Goal: Information Seeking & Learning: Learn about a topic

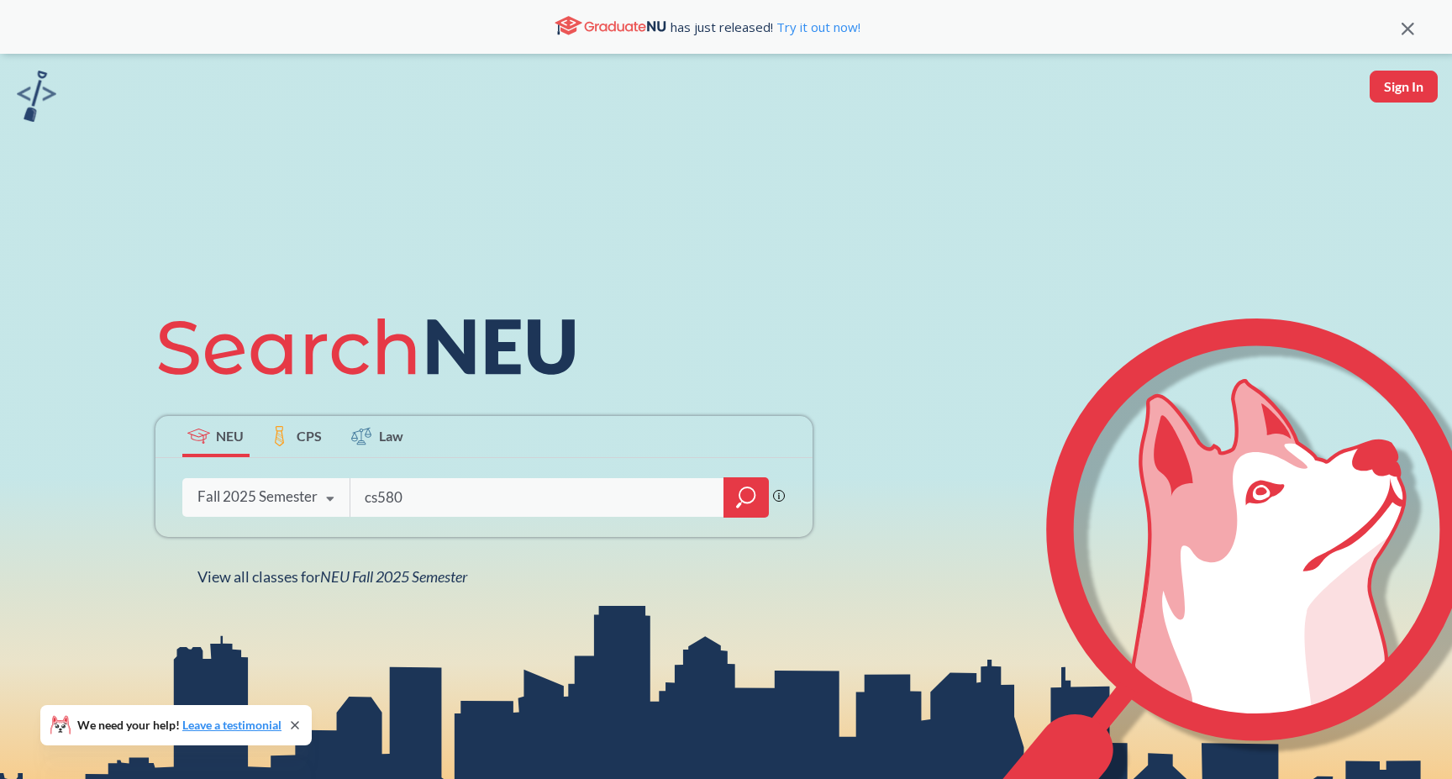
type input "cs5800"
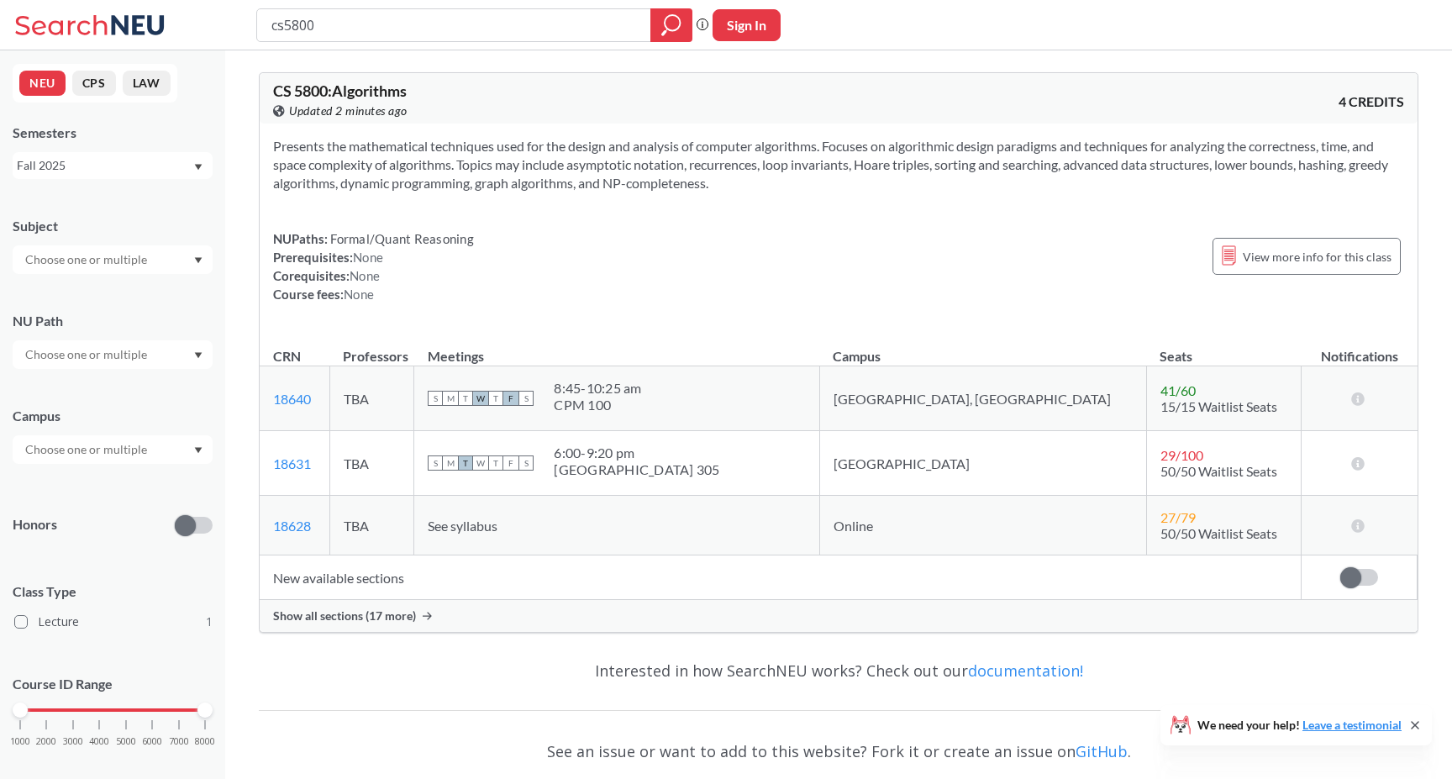
click at [783, 612] on div "Show all sections (17 more)" at bounding box center [839, 616] width 1158 height 32
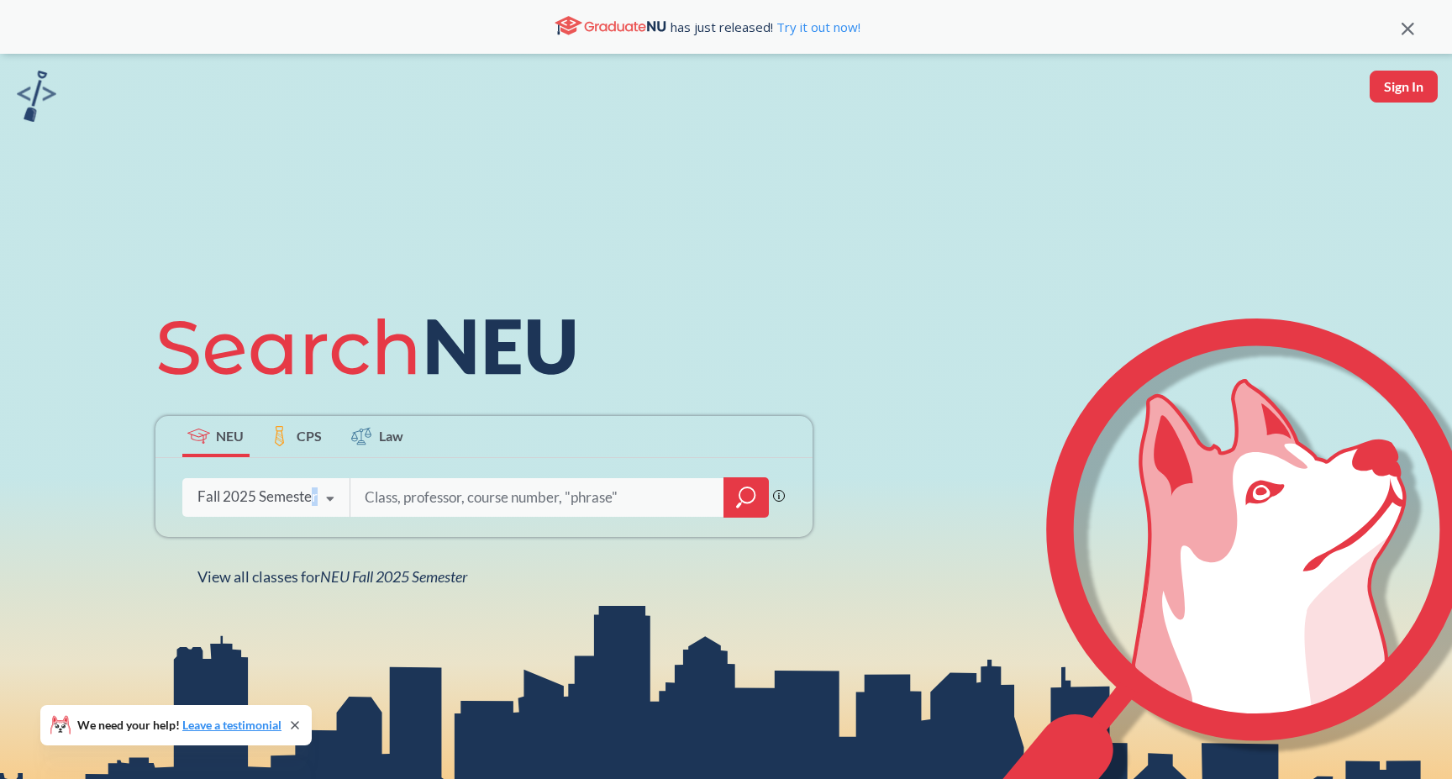
click at [312, 502] on div "Fall 2025 Semester Fall 2025 Semester Summer 2 2025 Semester Summer Full 2025 S…" at bounding box center [265, 496] width 167 height 42
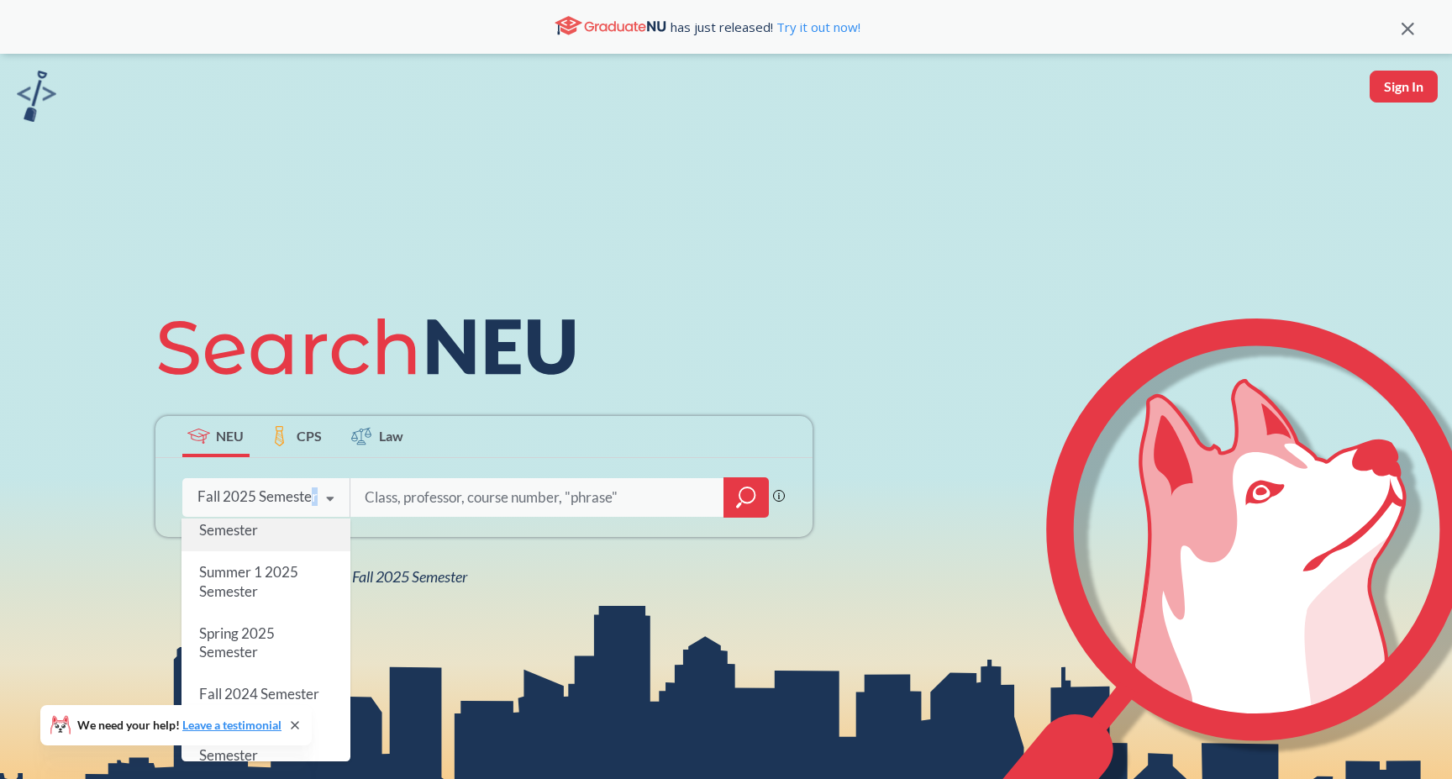
scroll to position [130, 0]
click at [291, 630] on div "Spring 2025 Semester" at bounding box center [265, 642] width 169 height 60
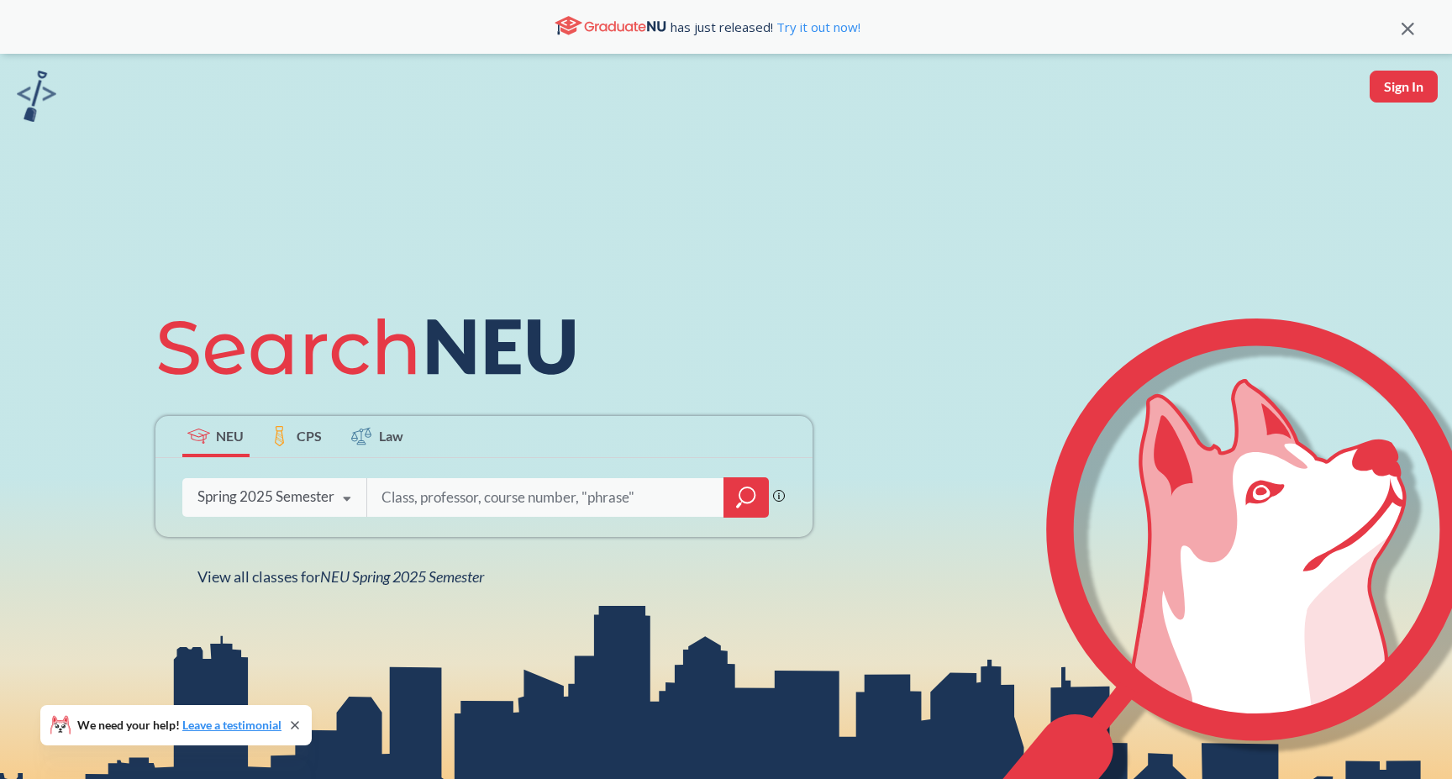
click at [473, 496] on input "search" at bounding box center [546, 497] width 333 height 35
type input "math4555"
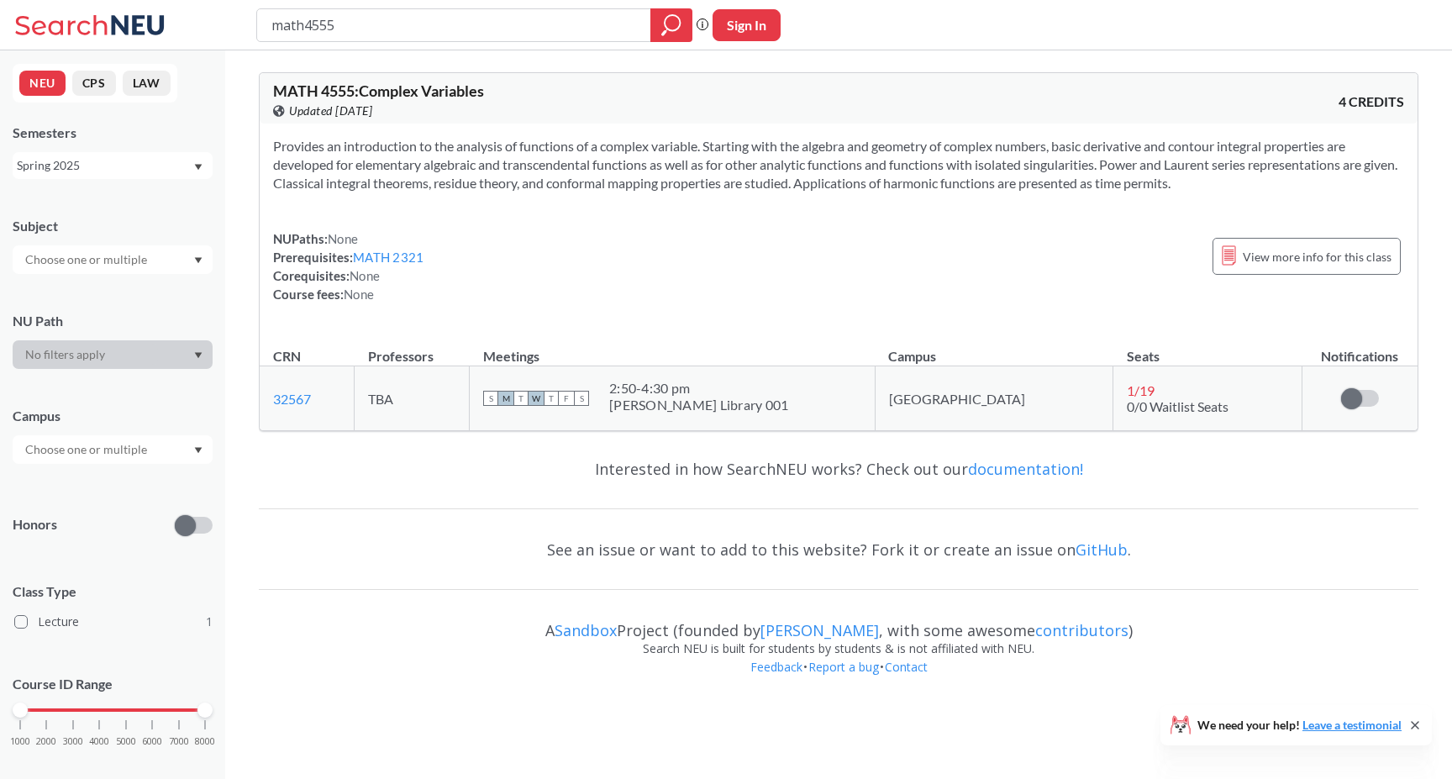
click at [784, 307] on div "Provides an introduction to the analysis of functions of a complex variable. St…" at bounding box center [839, 226] width 1158 height 207
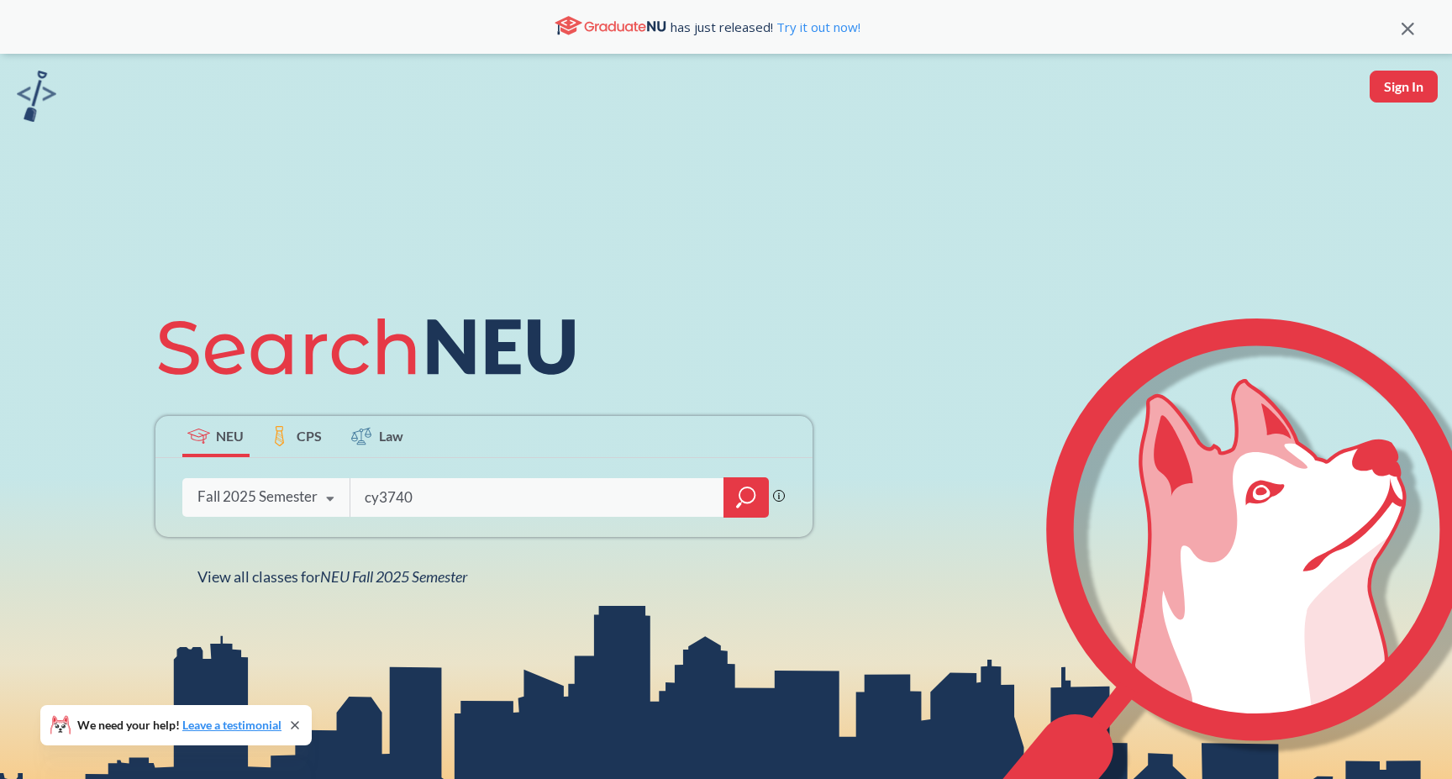
type input "cy3740"
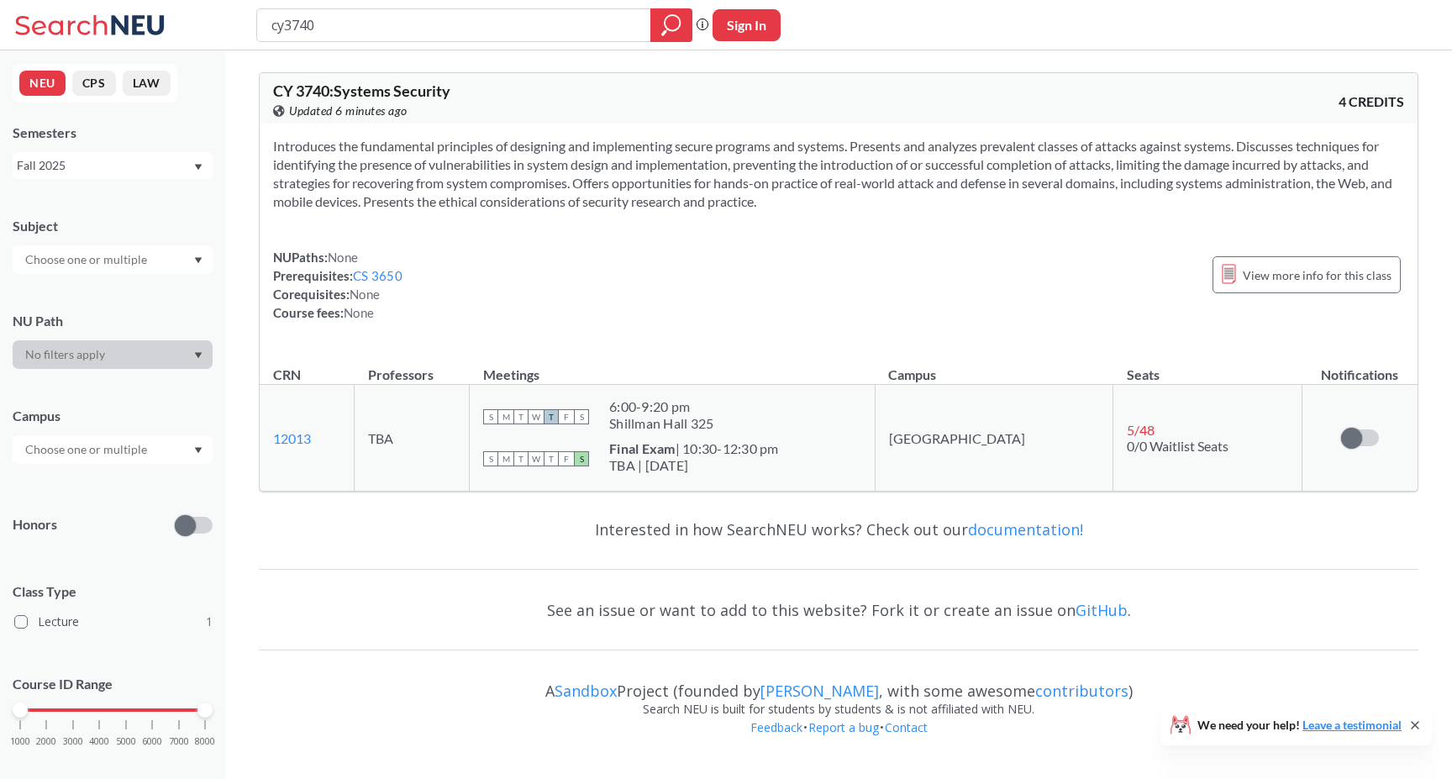
click at [134, 172] on div "Fall 2025" at bounding box center [105, 165] width 176 height 18
click at [134, 272] on div "Spring 2025" at bounding box center [117, 272] width 190 height 18
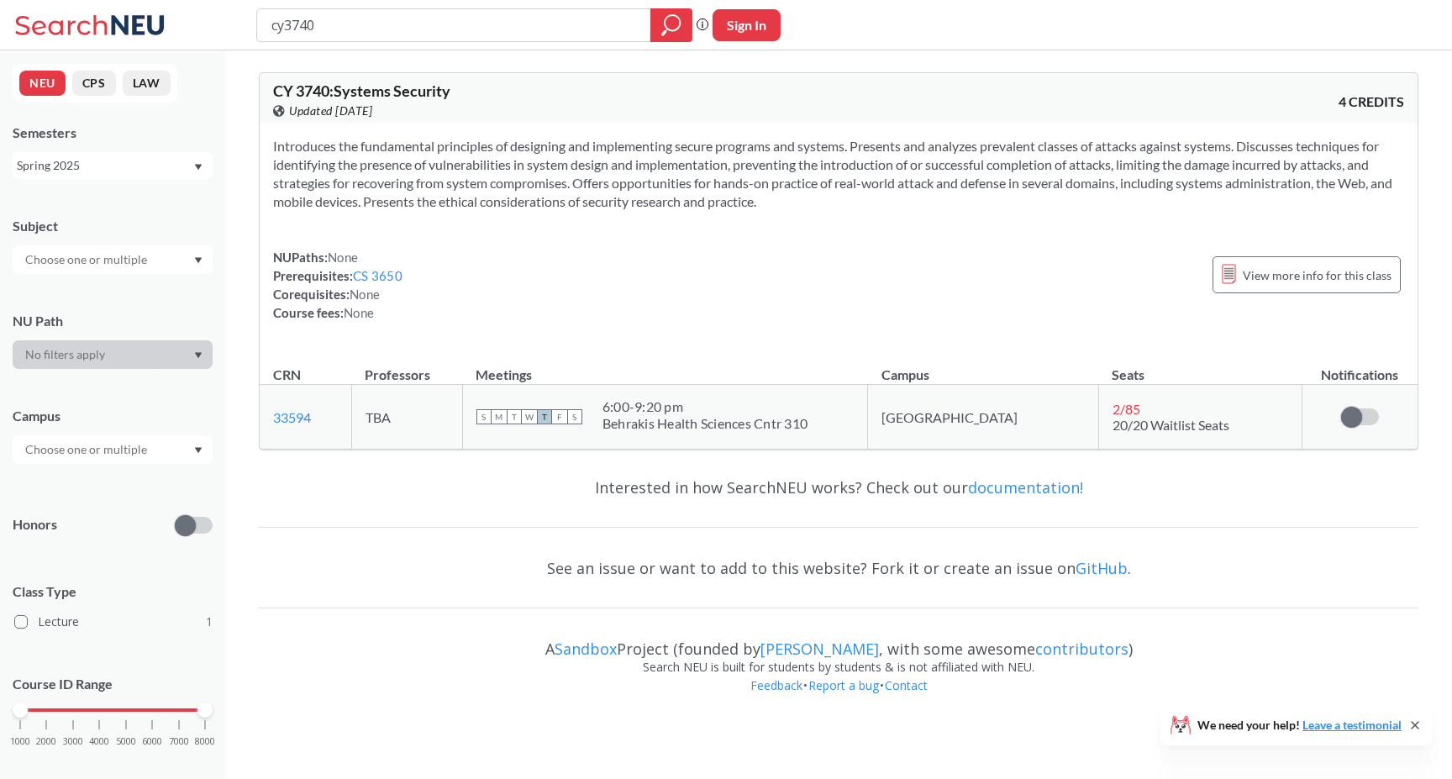
click at [148, 160] on div "Spring 2025" at bounding box center [105, 165] width 176 height 18
click at [144, 255] on div "Fall 2024" at bounding box center [117, 264] width 190 height 18
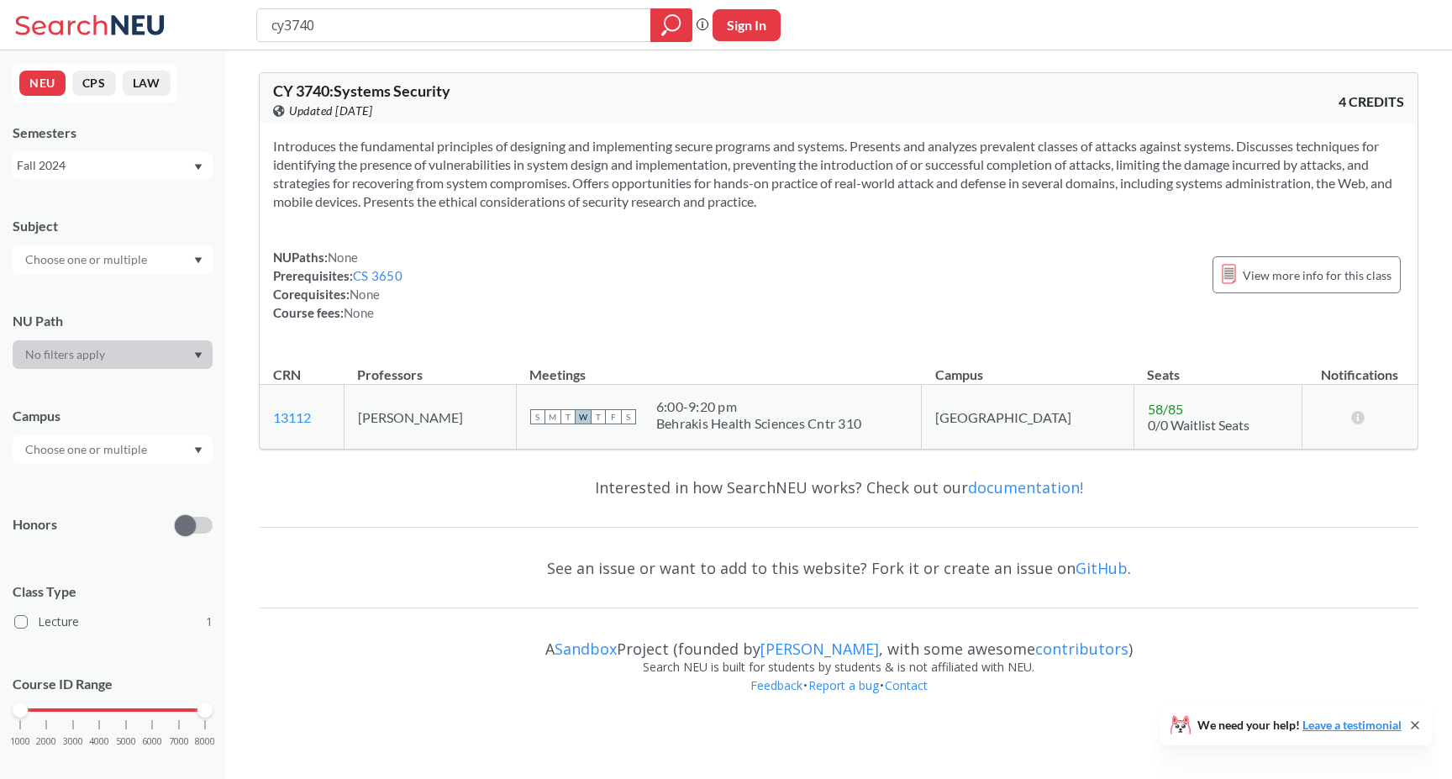
click at [625, 339] on div "Introduces the fundamental principles of designing and implementing secure prog…" at bounding box center [839, 235] width 1158 height 225
click at [174, 161] on div "Fall 2024" at bounding box center [105, 165] width 176 height 18
click at [169, 267] on div "Spring 2025" at bounding box center [117, 266] width 190 height 18
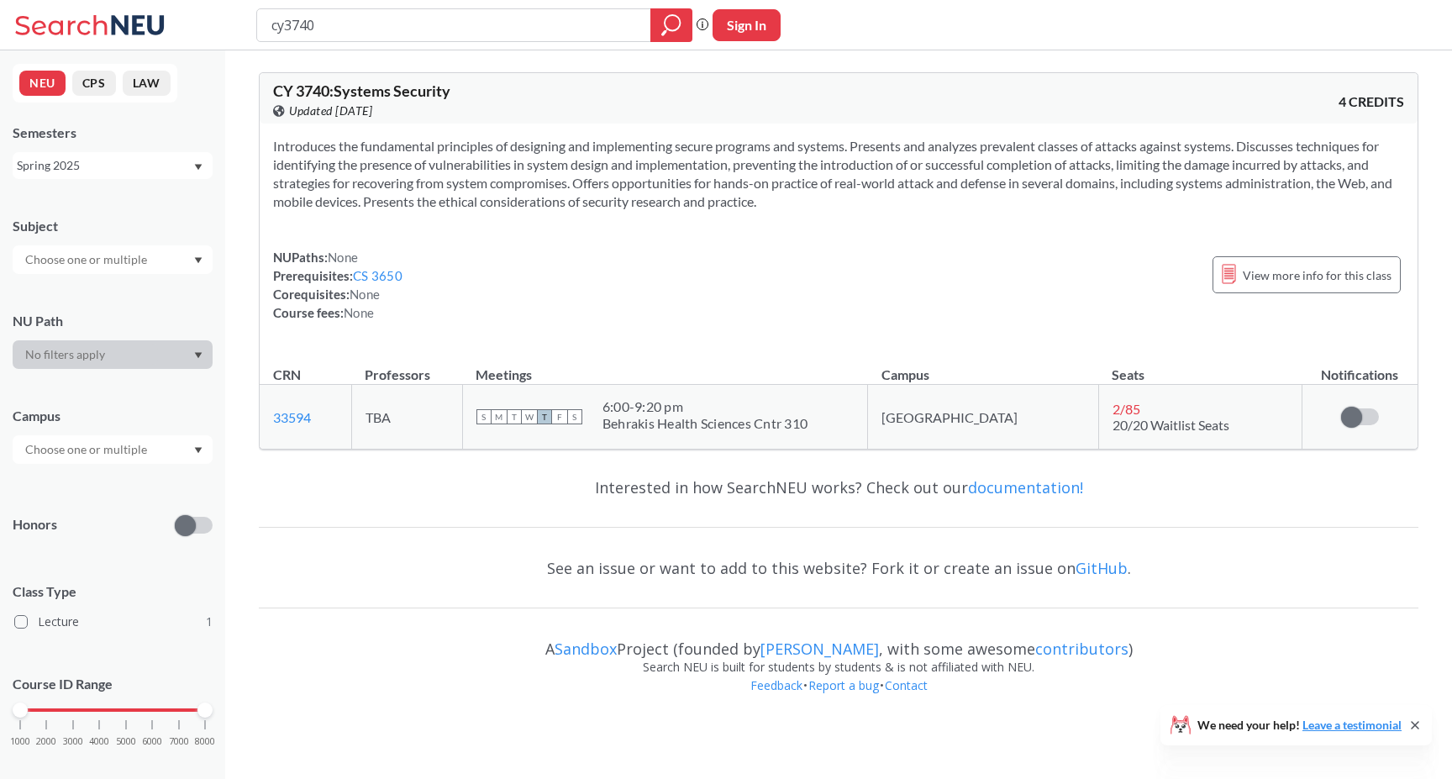
click at [161, 160] on div "Spring 2025" at bounding box center [105, 165] width 176 height 18
click at [154, 199] on div "Fall 2025" at bounding box center [117, 202] width 190 height 18
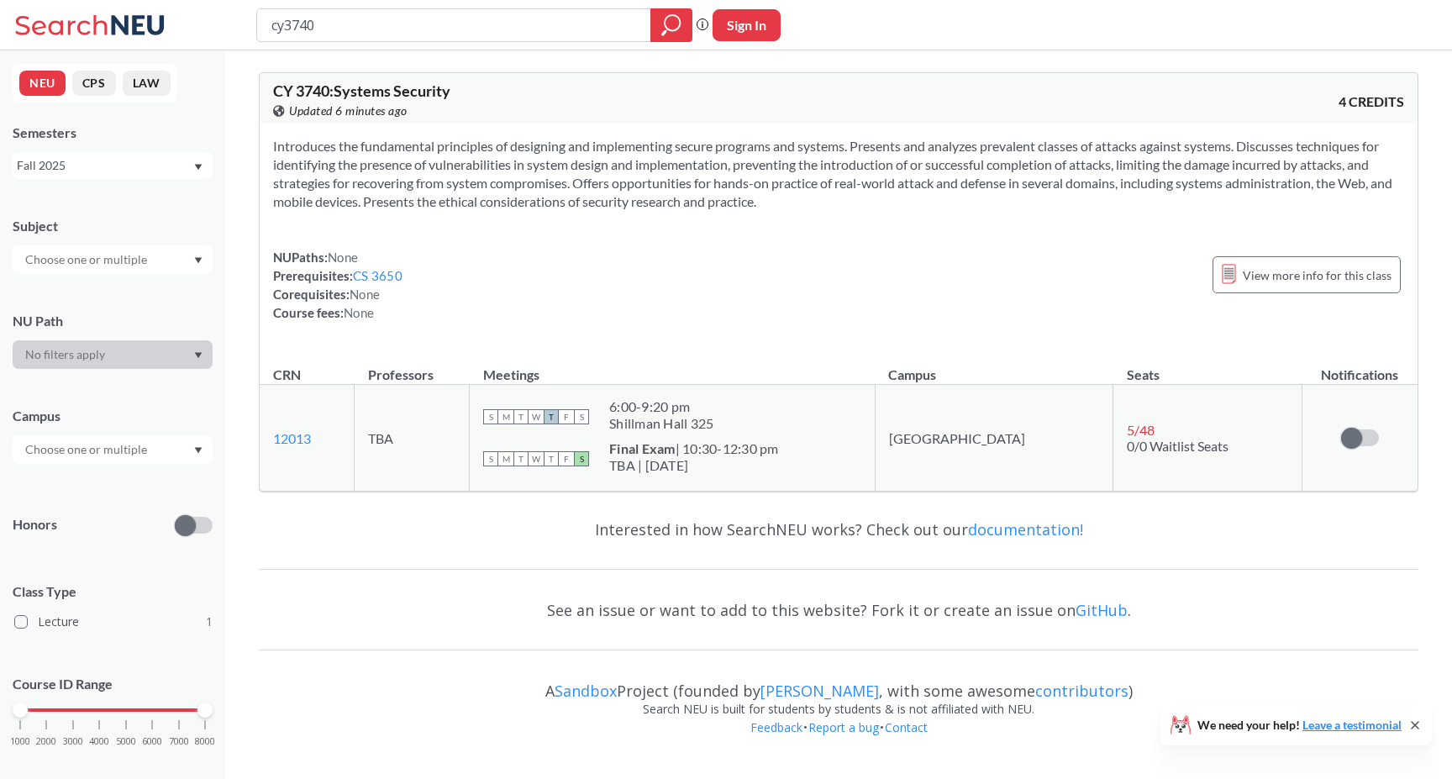
click at [546, 314] on div "NUPaths: None Prerequisites: CS 3650 Corequisites: None Course fees: None View …" at bounding box center [838, 285] width 1131 height 74
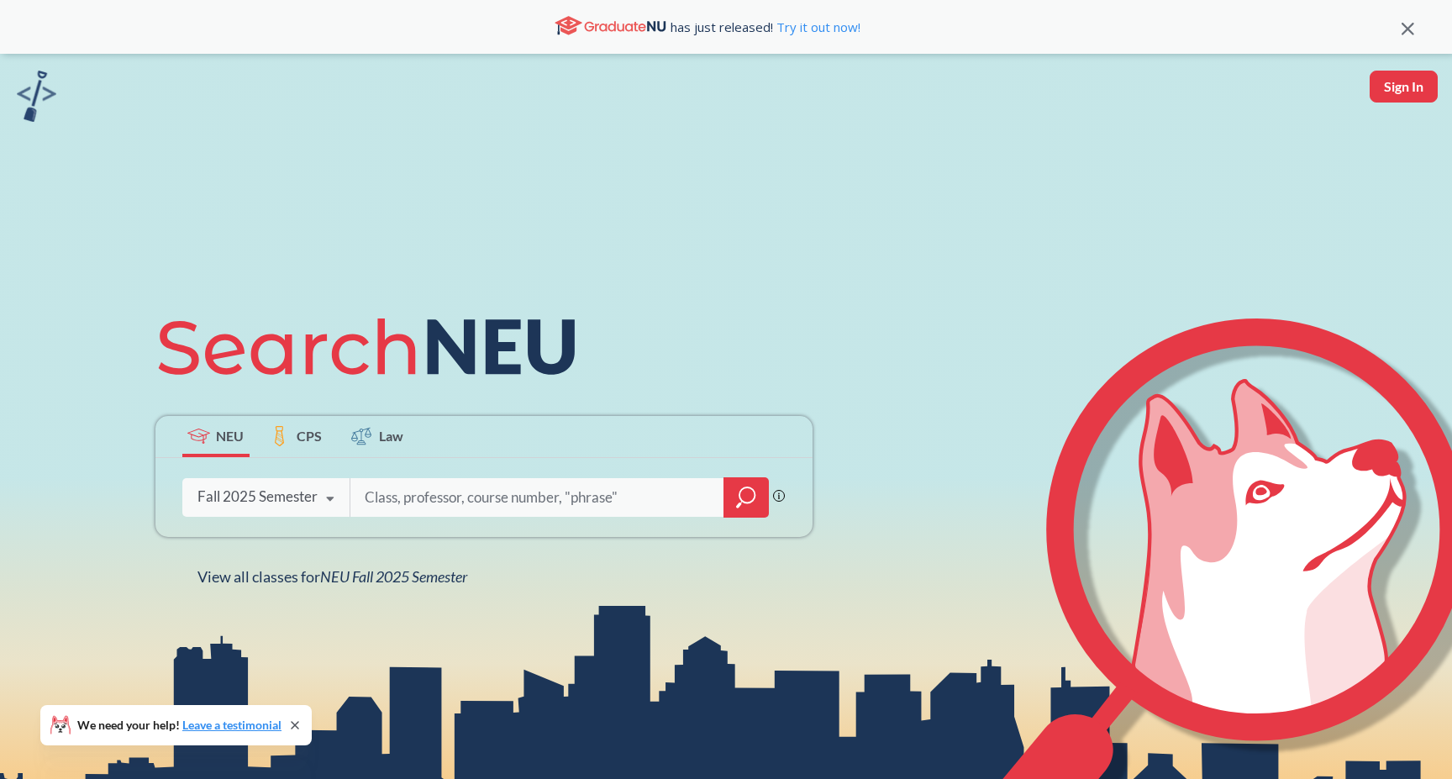
click at [321, 512] on icon at bounding box center [330, 498] width 32 height 47
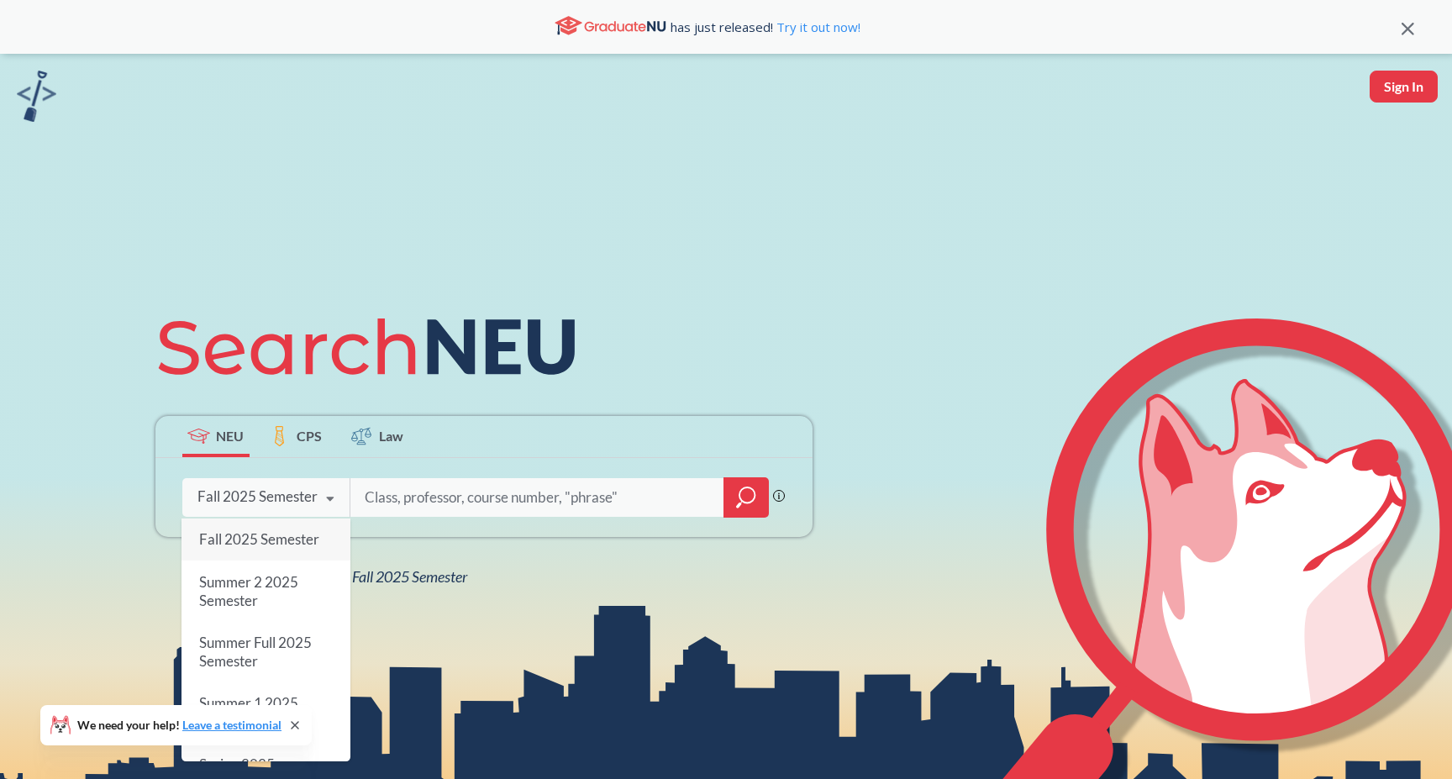
click at [321, 512] on icon at bounding box center [330, 498] width 32 height 47
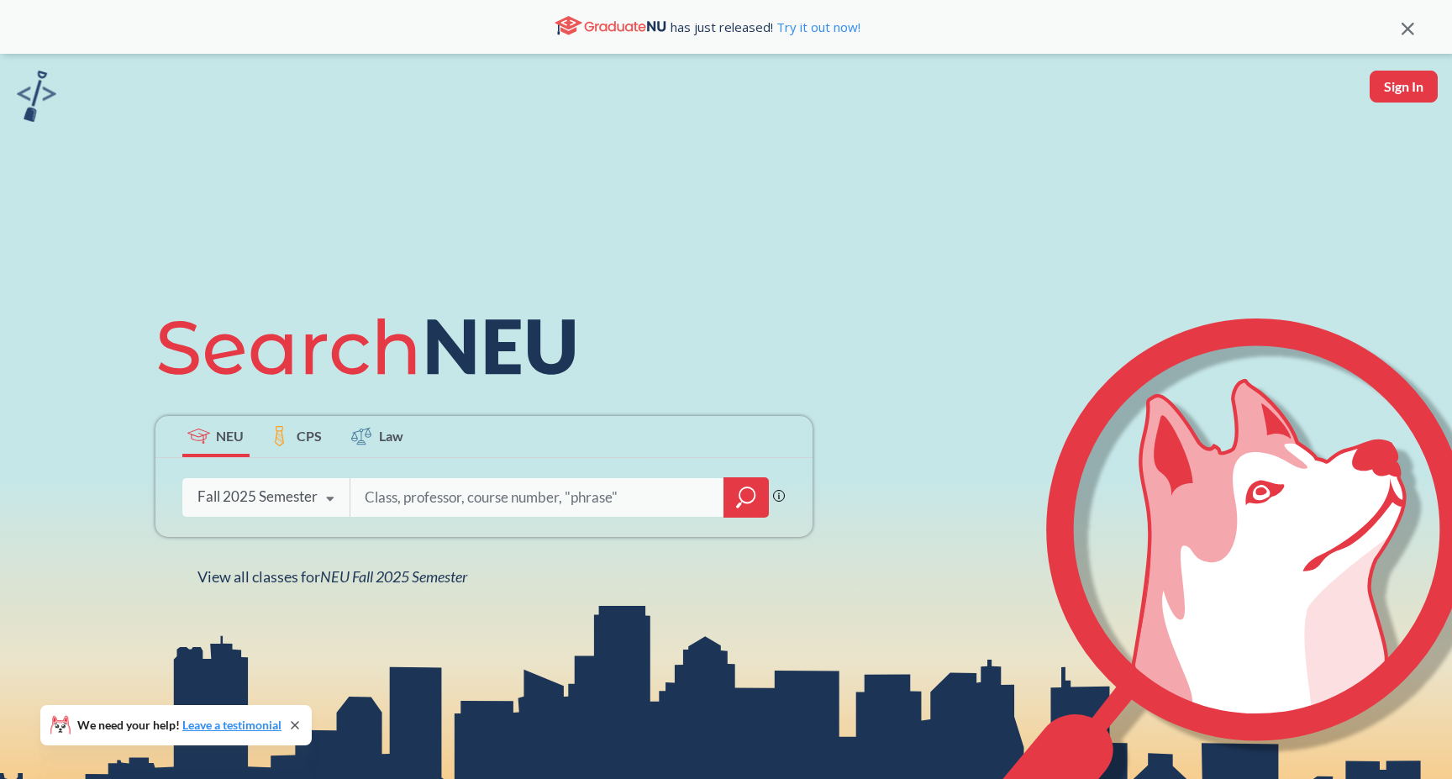
click at [415, 502] on input "search" at bounding box center [537, 497] width 349 height 35
click at [360, 504] on div at bounding box center [559, 497] width 420 height 39
click at [331, 498] on icon at bounding box center [330, 498] width 32 height 47
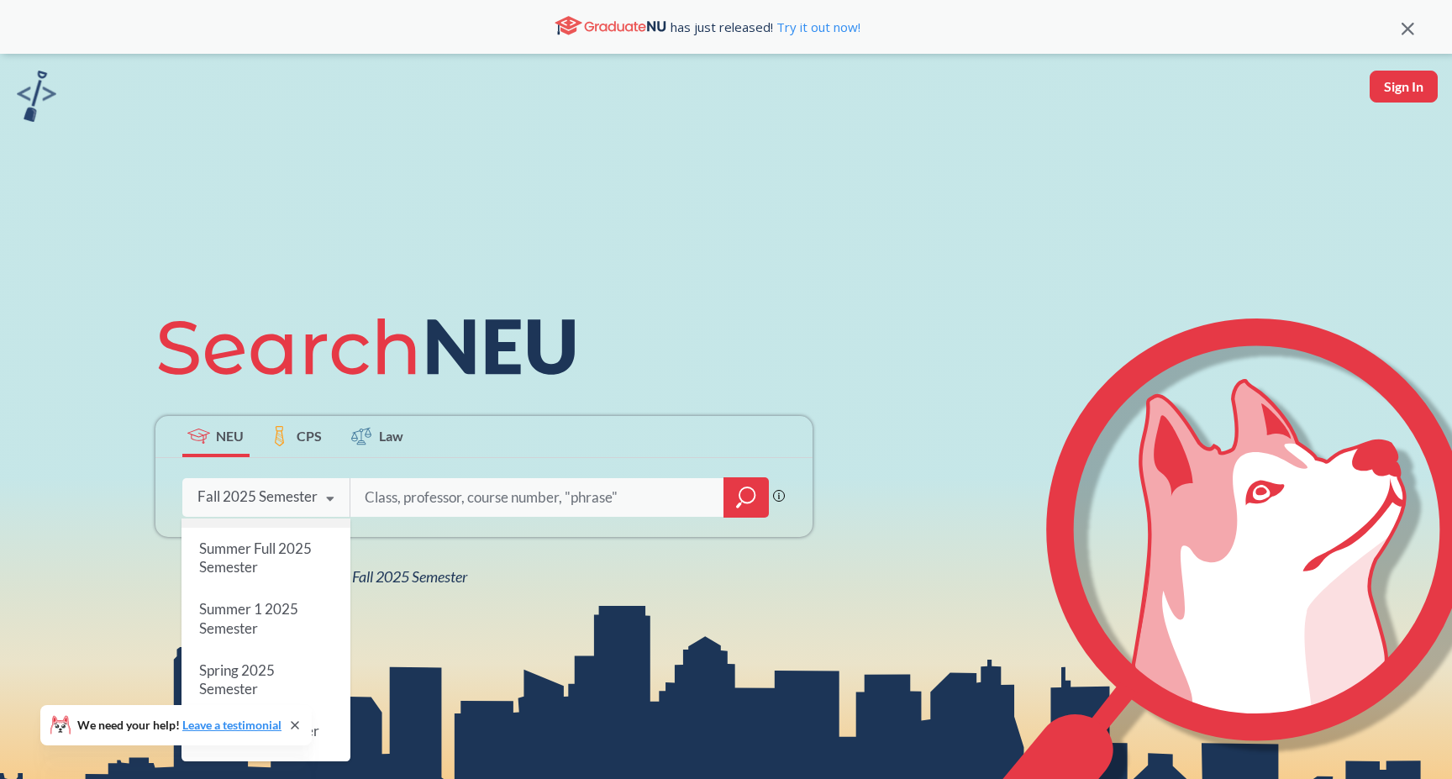
scroll to position [97, 0]
click at [312, 678] on div "Spring 2025 Semester" at bounding box center [265, 675] width 169 height 60
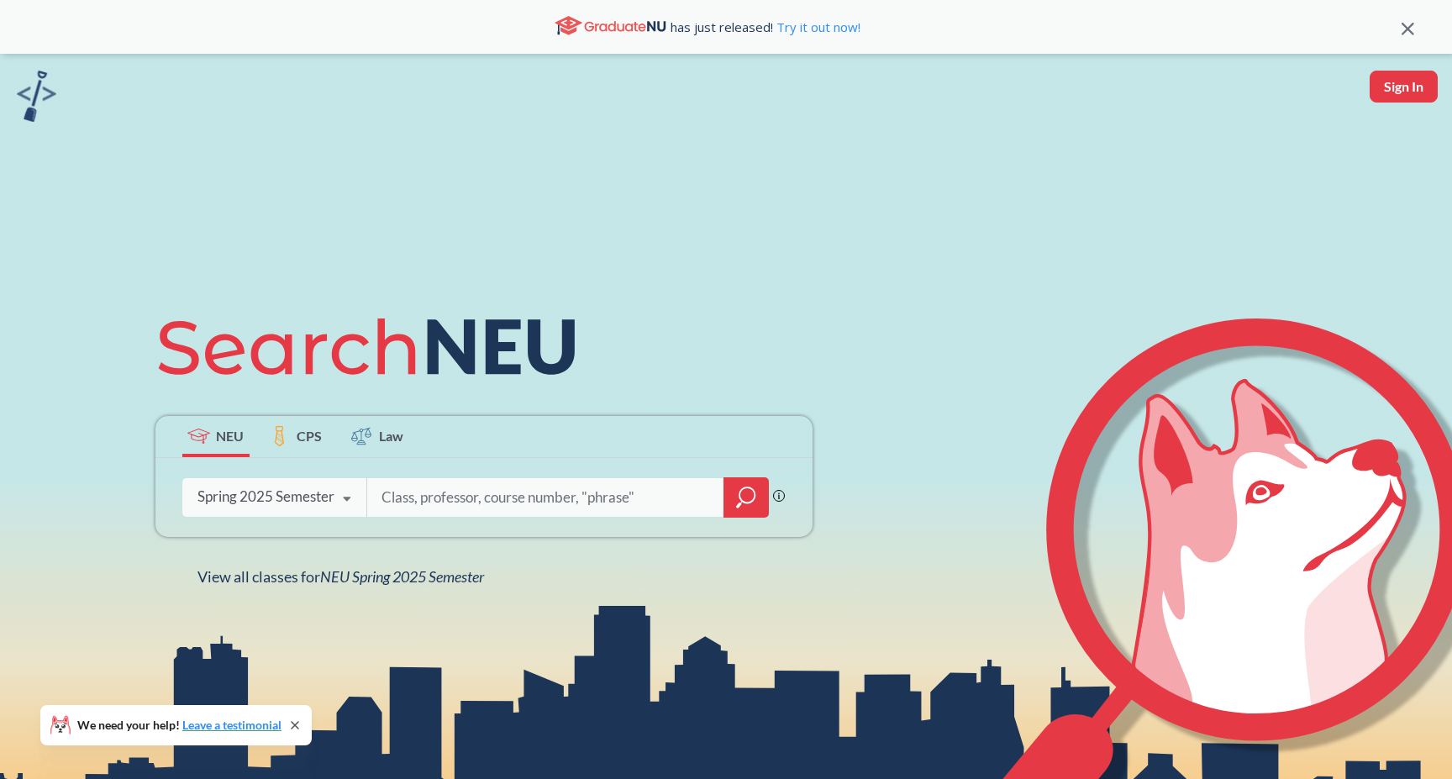
click at [343, 592] on div "NEU CPS Law Phrase search guarantees the exact search appears in the results. E…" at bounding box center [726, 443] width 1452 height 779
click at [343, 575] on span "NEU Spring 2025 Semester" at bounding box center [402, 576] width 164 height 18
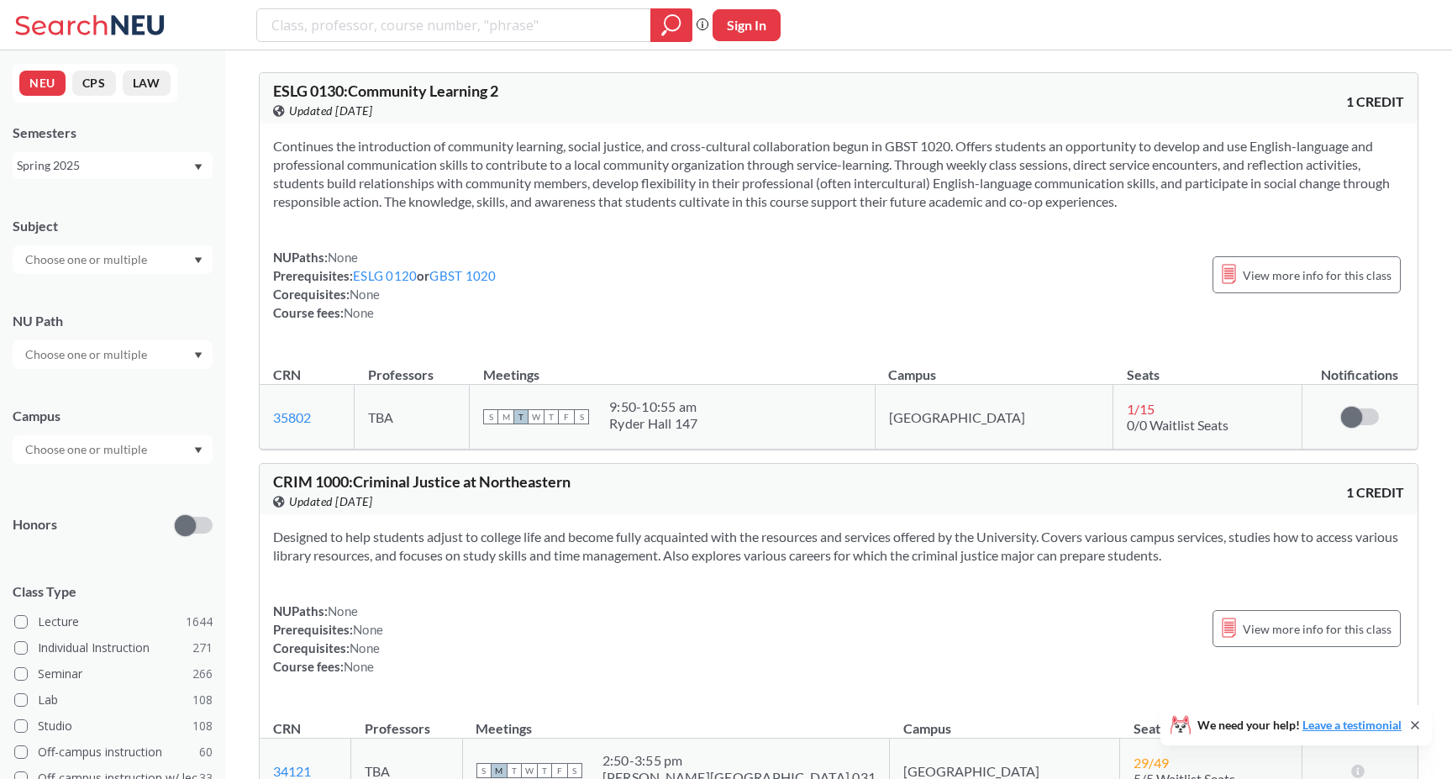
drag, startPoint x: 126, startPoint y: 278, endPoint x: 127, endPoint y: 267, distance: 11.0
click at [126, 277] on div "Subject NU Path Campus Honors Class Type Lecture 1644 Individual Instruction 27…" at bounding box center [113, 581] width 200 height 762
click at [129, 265] on input "text" at bounding box center [87, 259] width 141 height 20
type input "mat"
click at [117, 290] on div "MATH ( 68 )" at bounding box center [117, 289] width 190 height 18
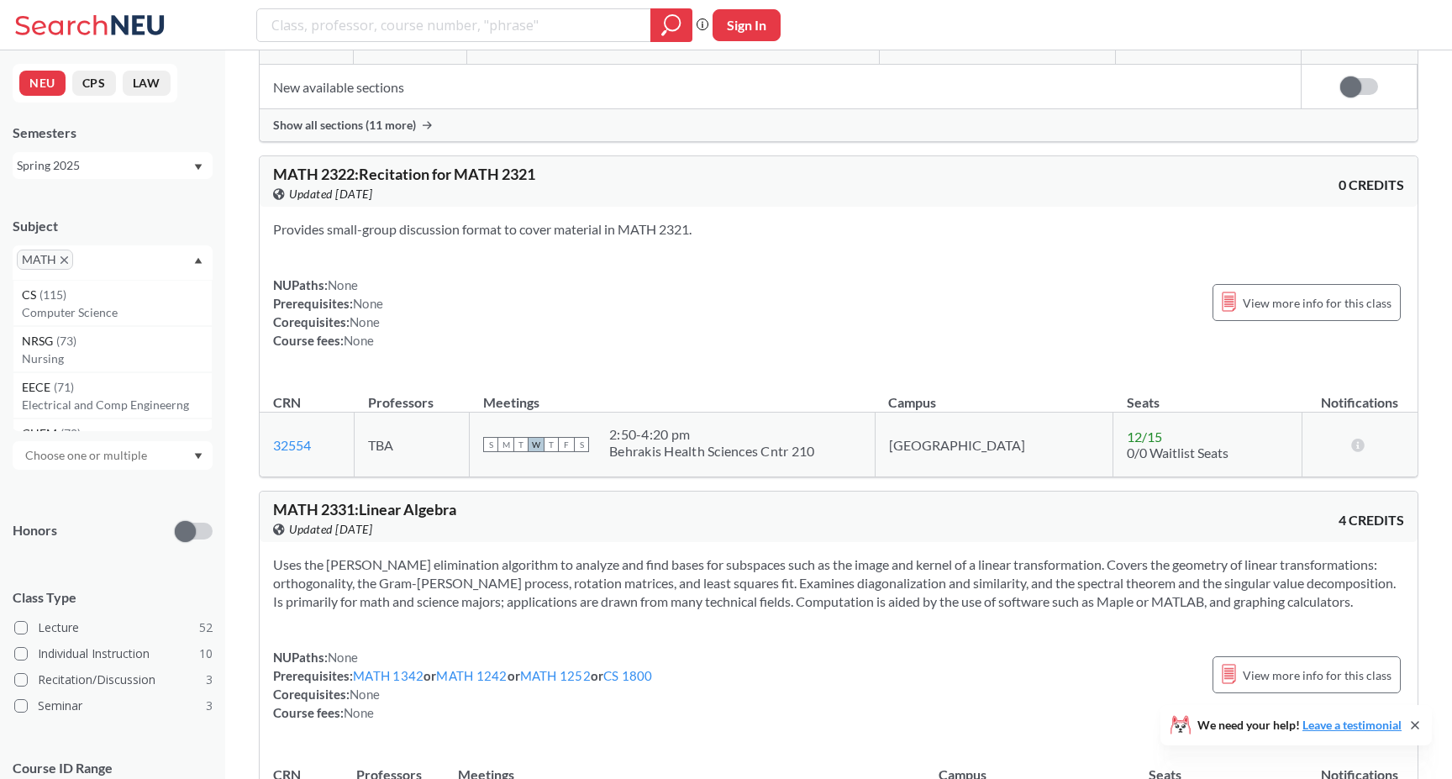
scroll to position [8906, 0]
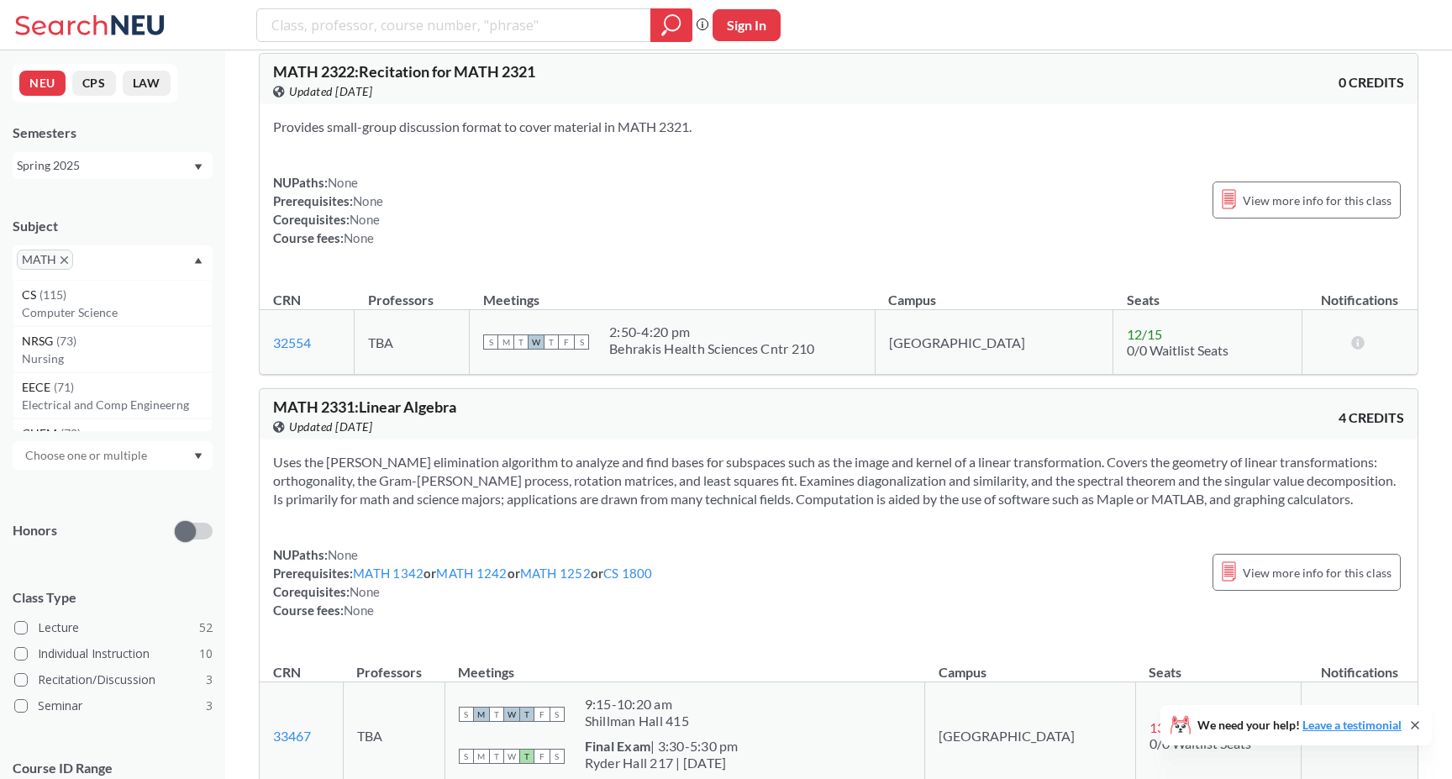
click at [355, 310] on th "CRN" at bounding box center [307, 292] width 95 height 36
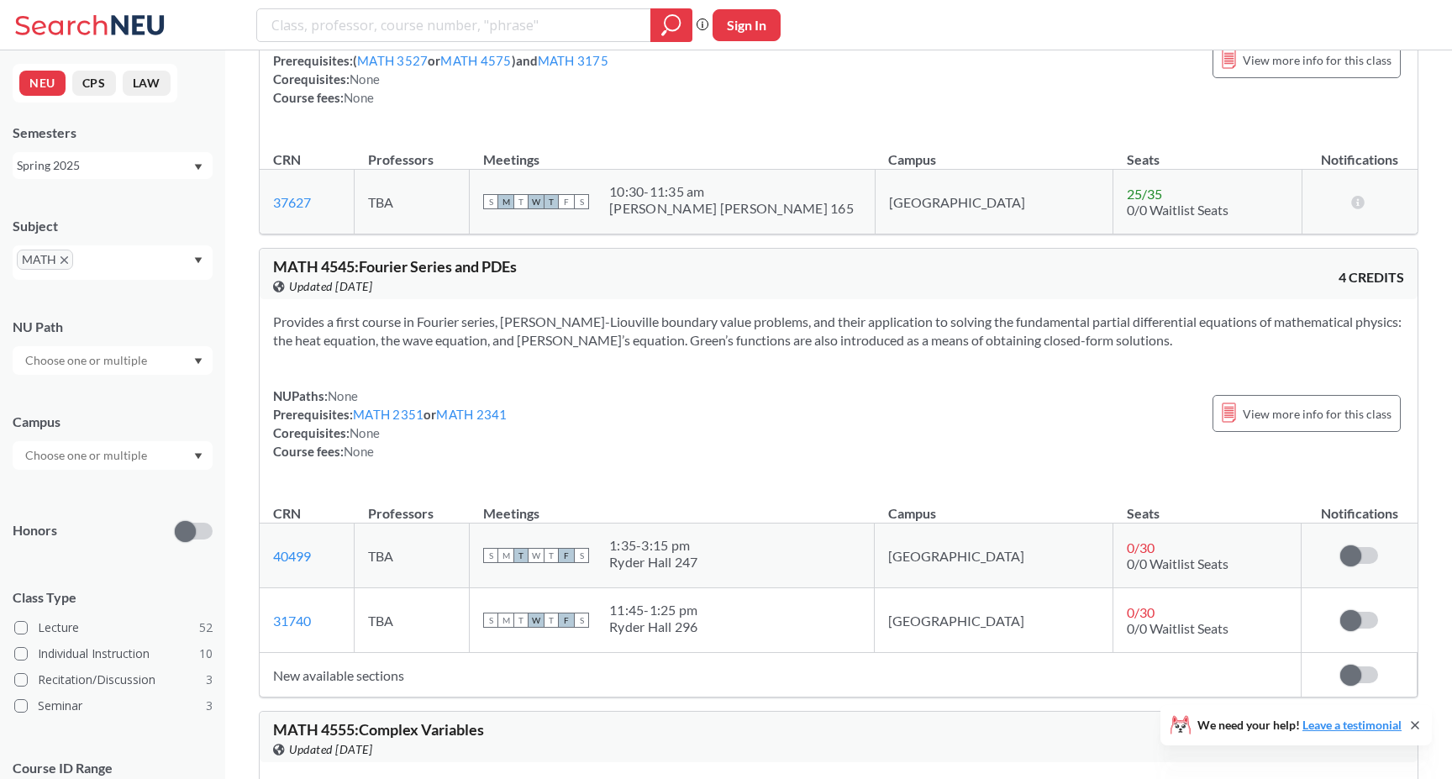
scroll to position [16716, 0]
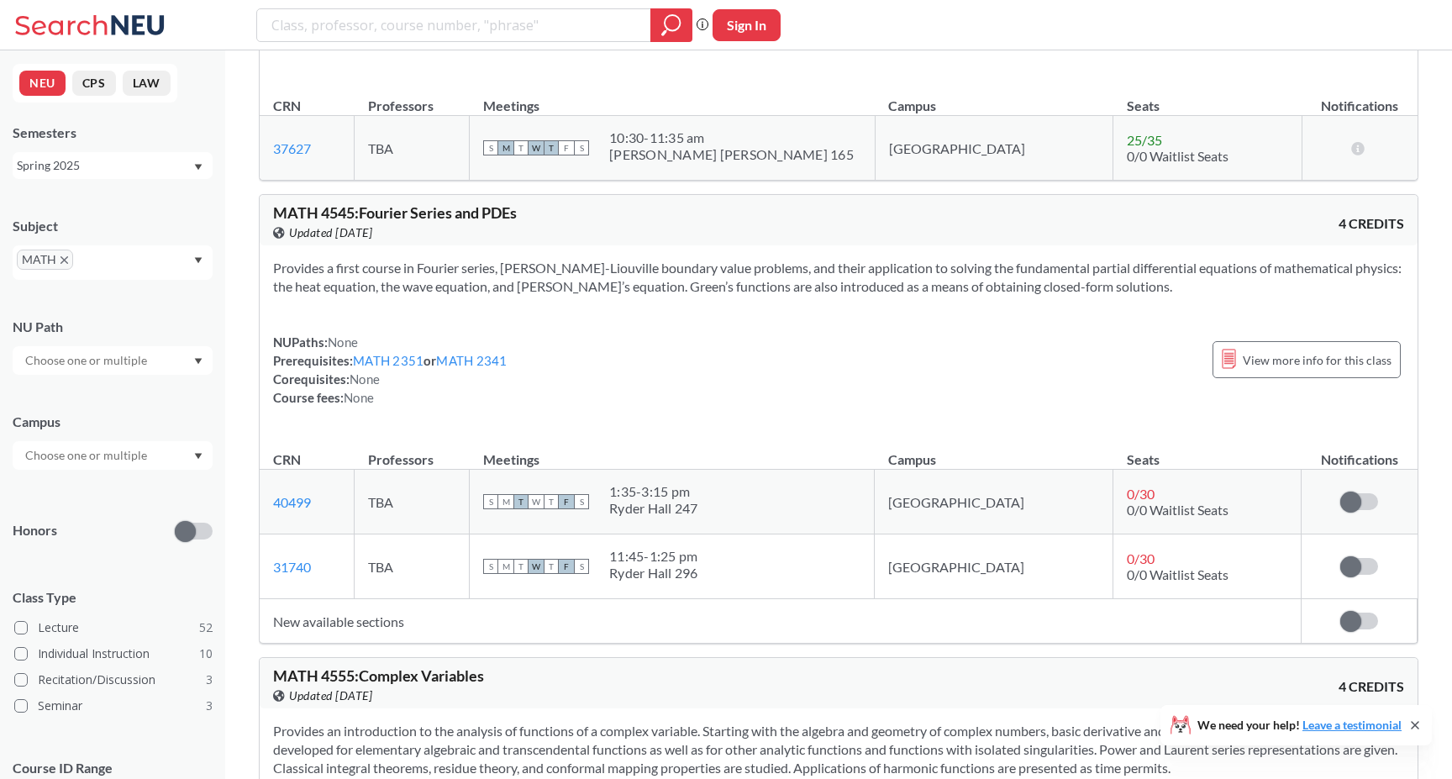
click at [665, 363] on div "NUPaths: None Prerequisites: MATH 2351 or MATH 2341 Corequisites: None Course f…" at bounding box center [838, 370] width 1131 height 74
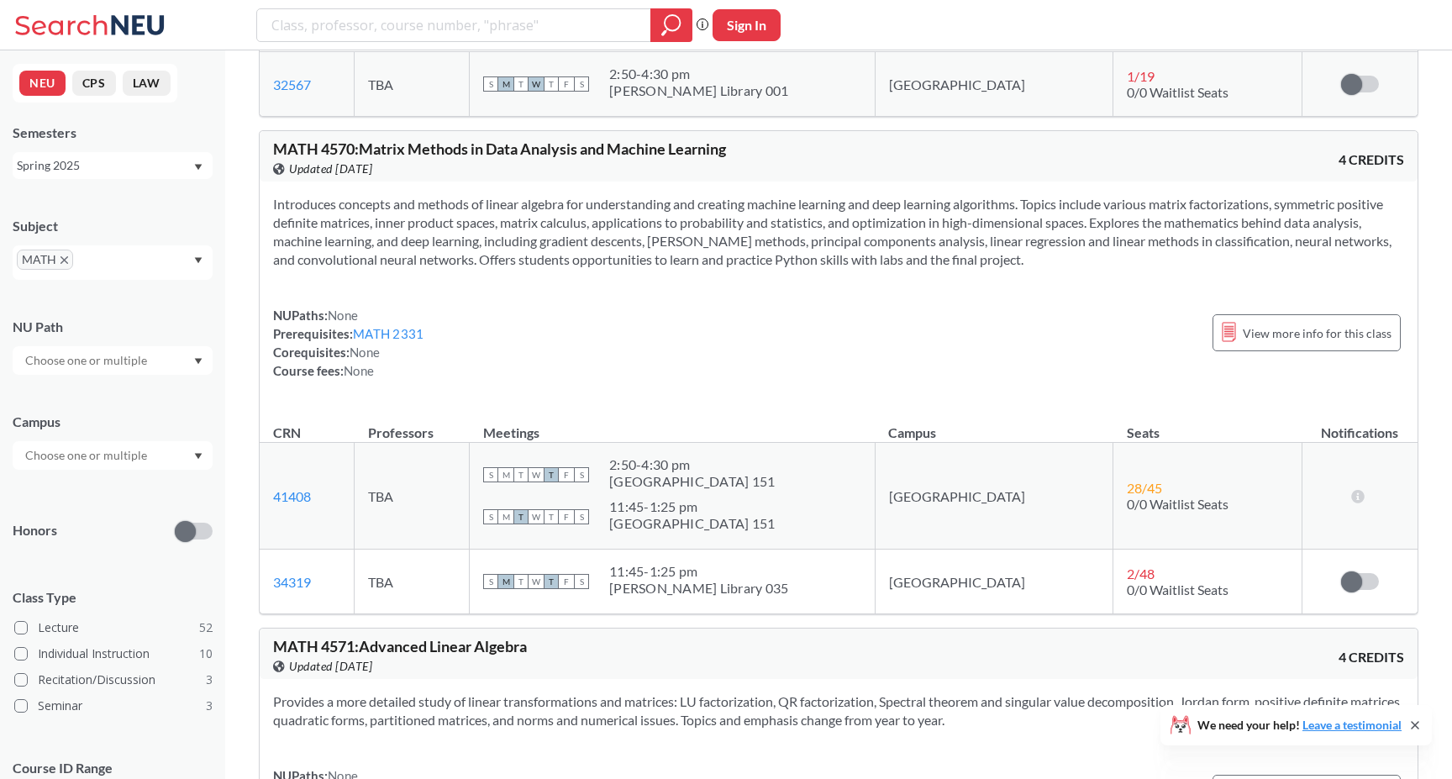
scroll to position [17702, 0]
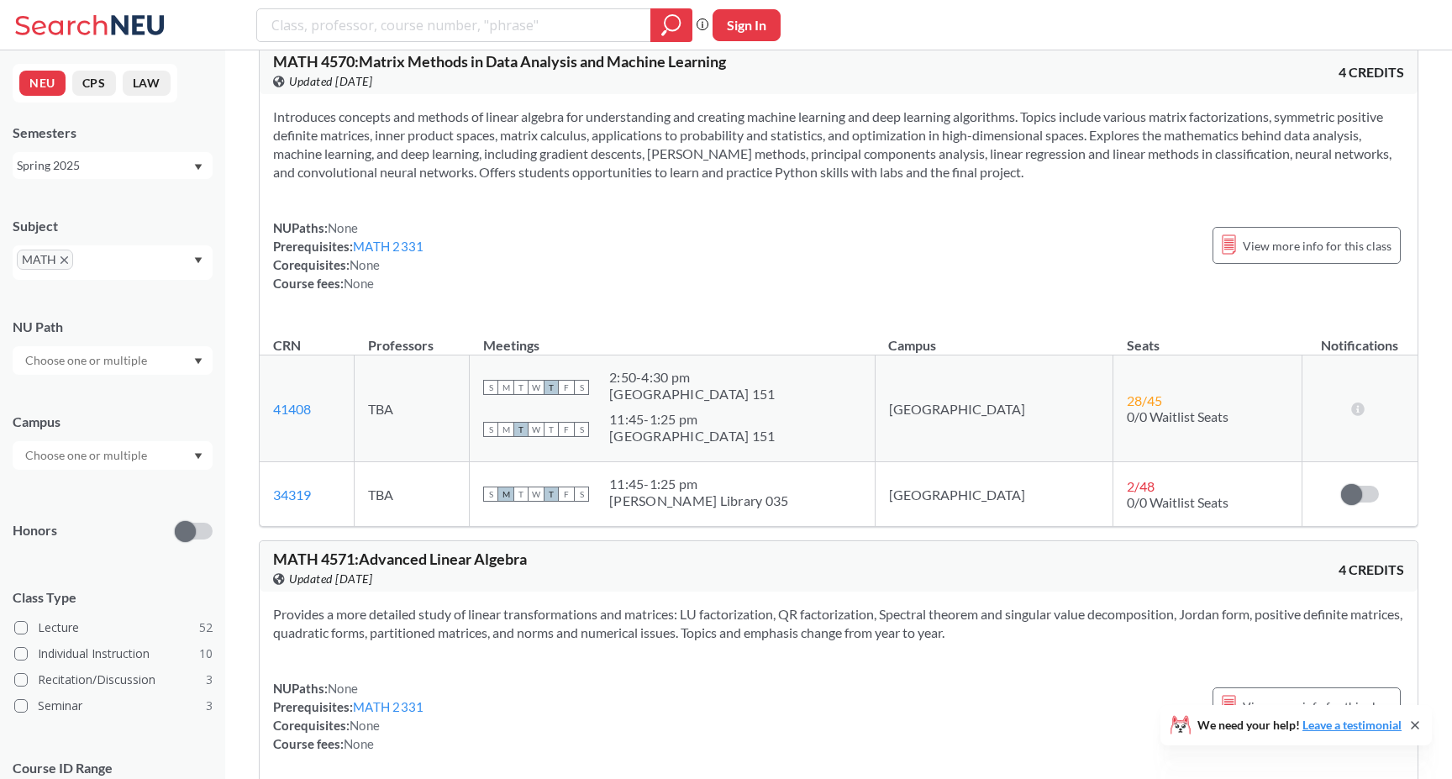
click at [778, 318] on div "Introduces concepts and methods of linear algebra for understanding and creatin…" at bounding box center [839, 206] width 1158 height 225
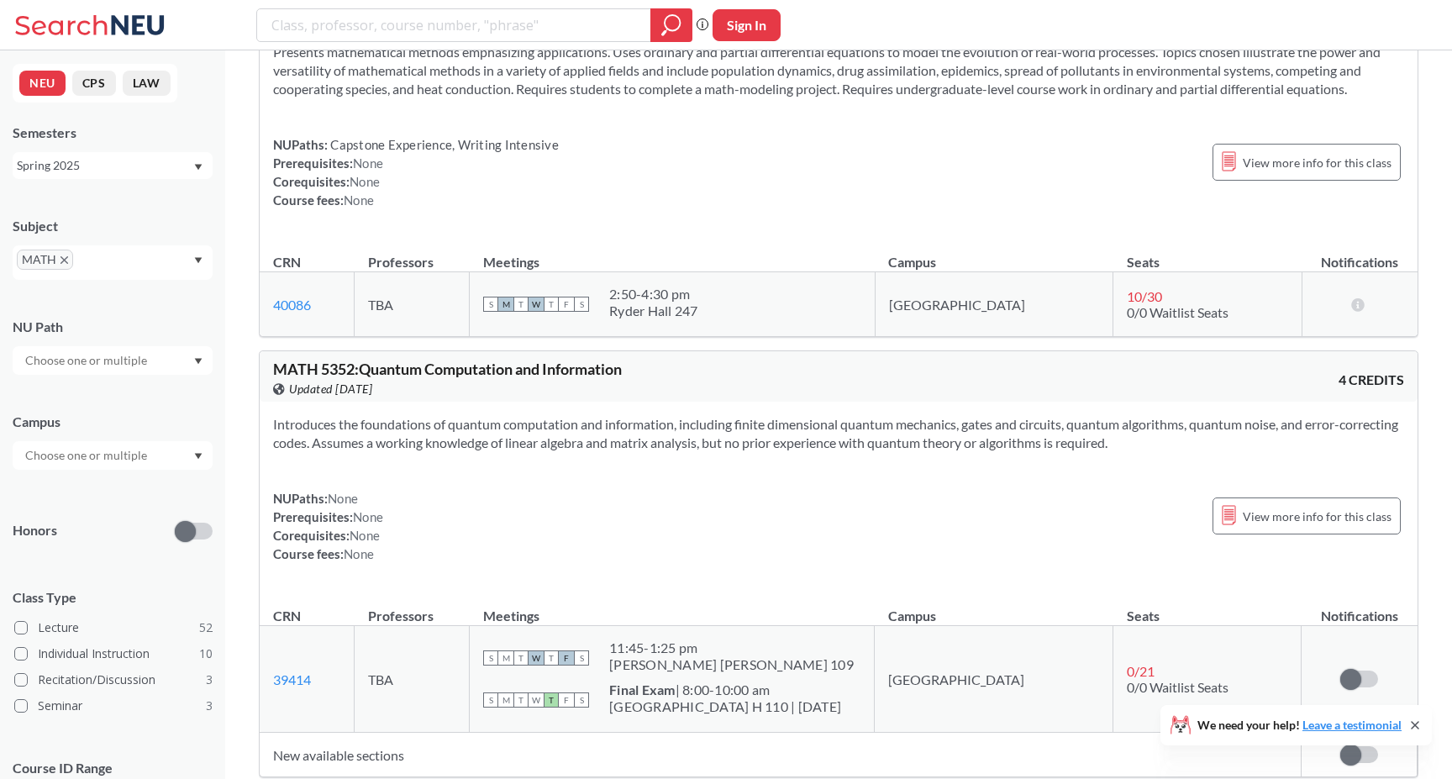
scroll to position [20307, 0]
click at [858, 231] on div "Presents mathematical methods emphasizing applications. Uses ordinary and parti…" at bounding box center [839, 132] width 1158 height 207
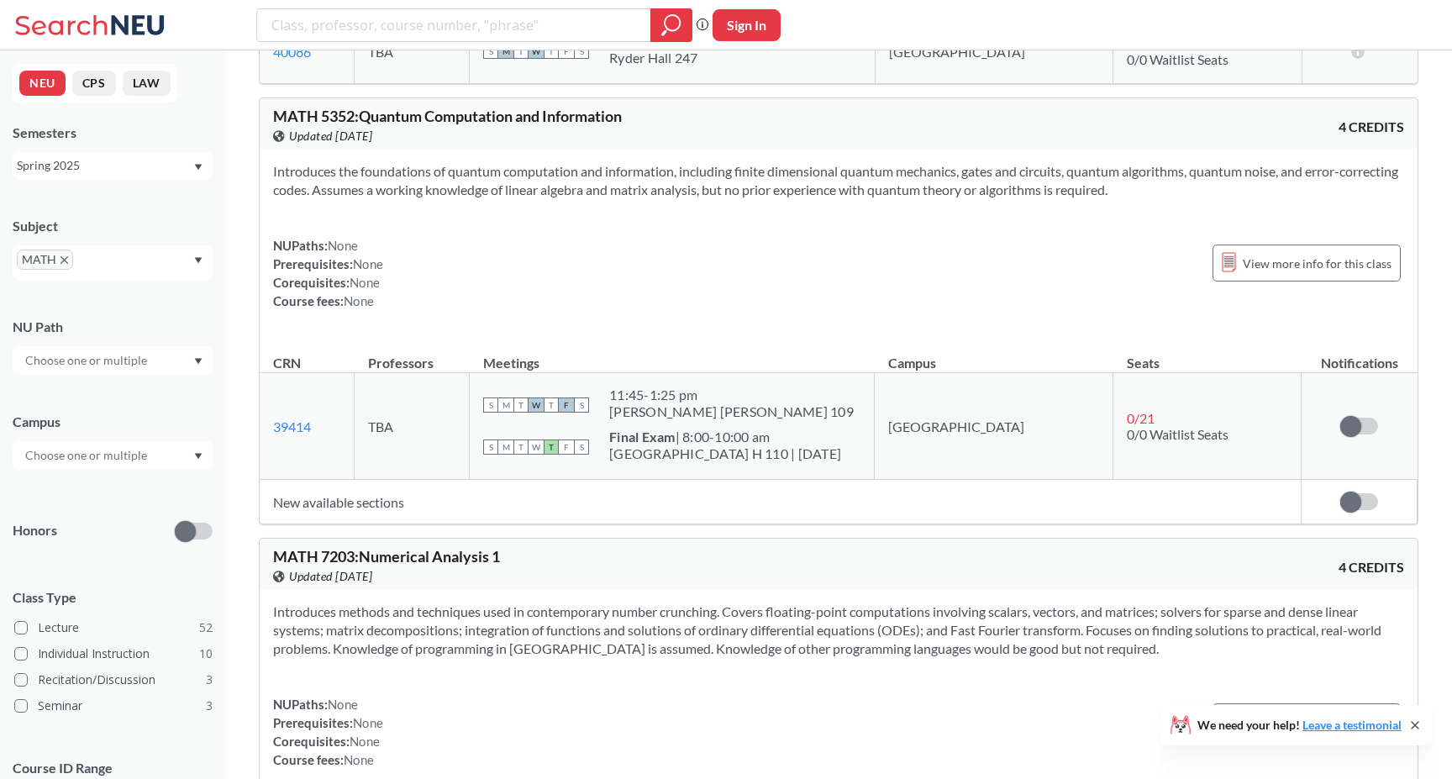
scroll to position [20548, 0]
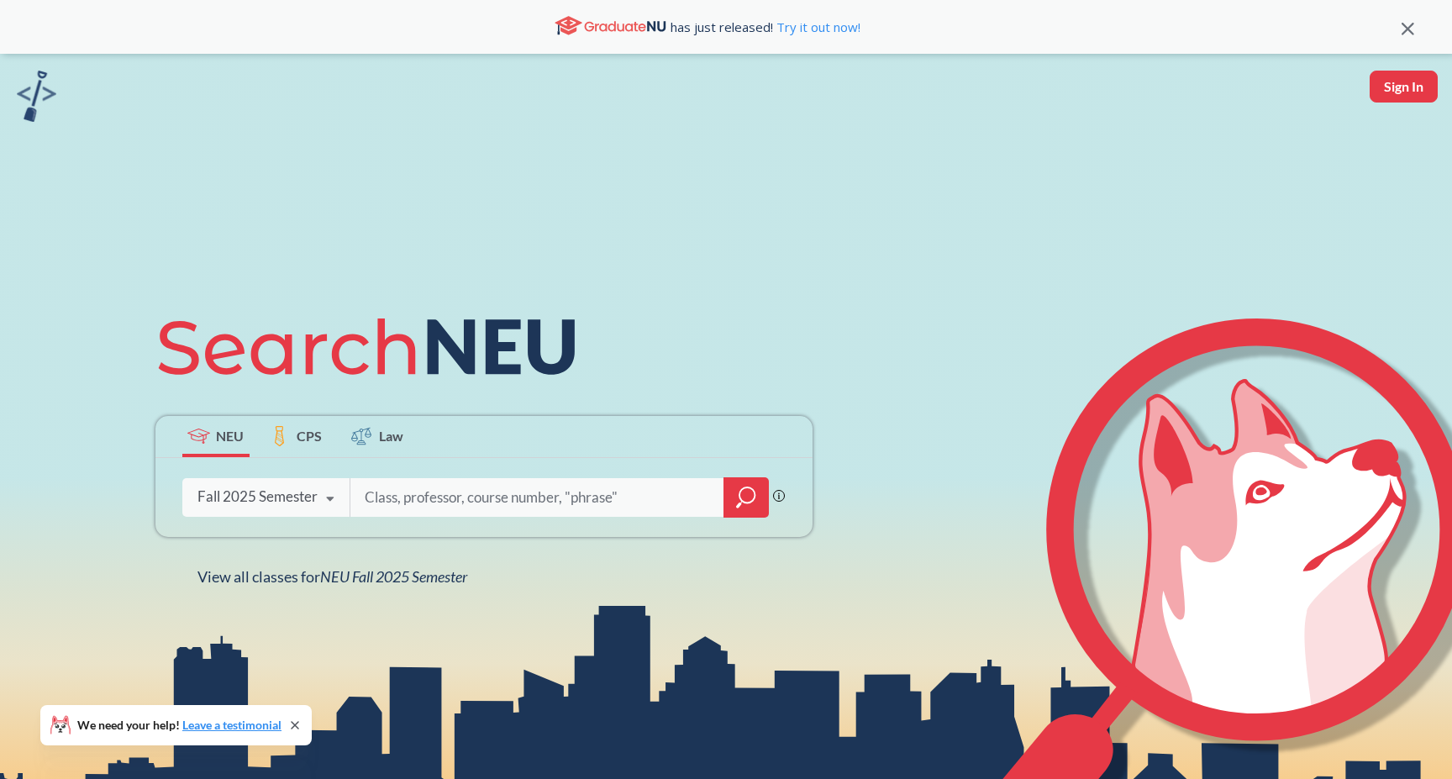
click at [218, 517] on div "Fall 2025 Semester Fall 2025 Semester Summer 2 2025 Semester Summer Full 2025 S…" at bounding box center [265, 496] width 167 height 42
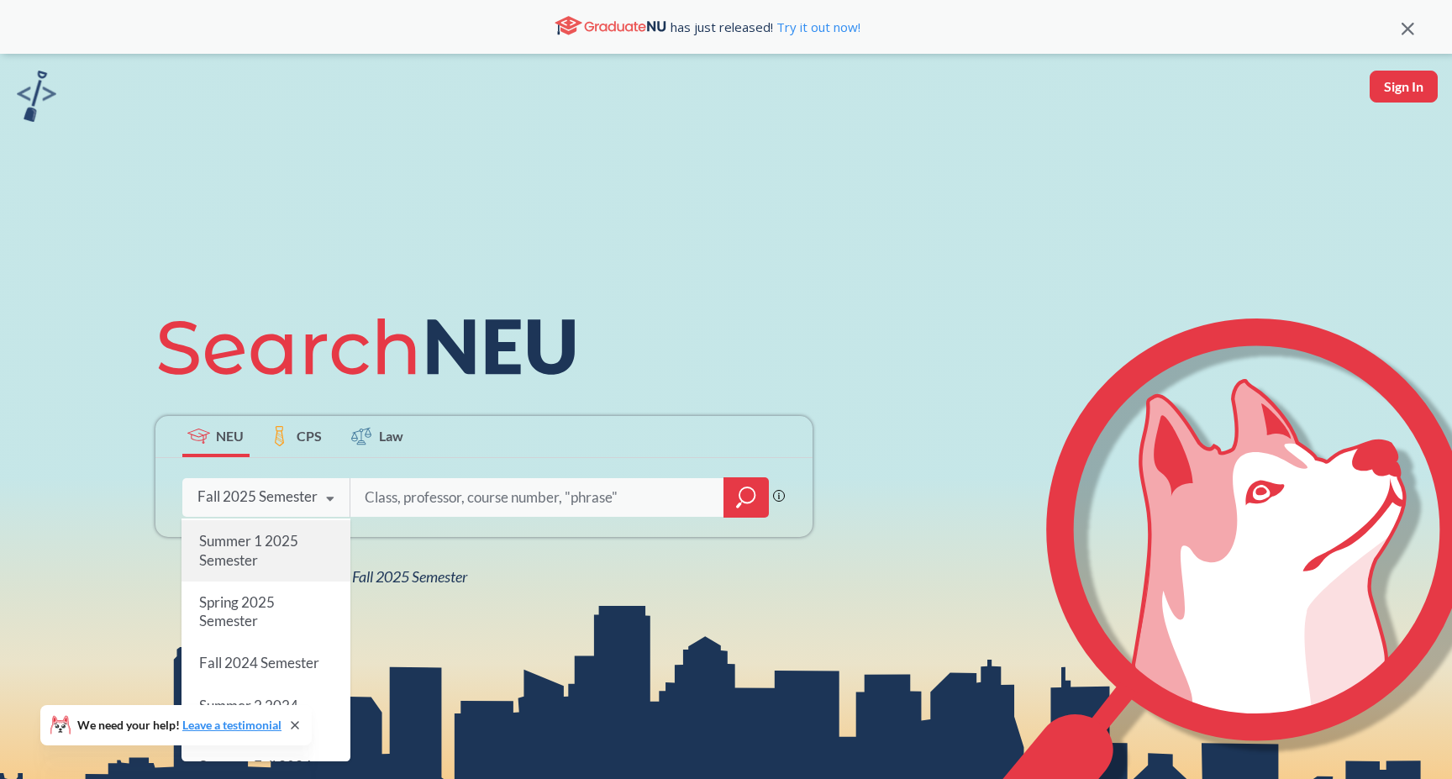
scroll to position [163, 0]
click at [261, 617] on div "Spring 2025 Semester" at bounding box center [265, 610] width 169 height 60
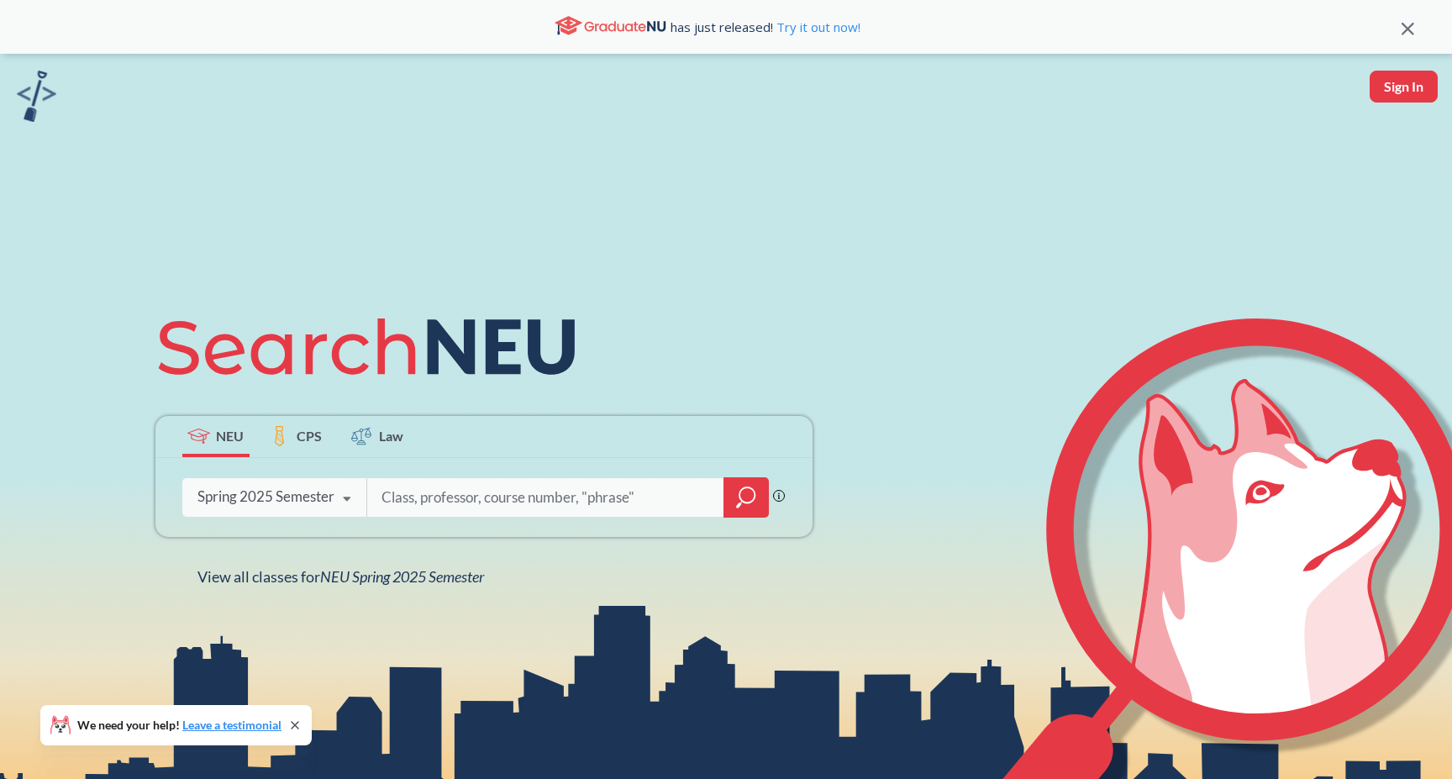
click at [480, 503] on input "search" at bounding box center [546, 497] width 333 height 35
type input "phys5352"
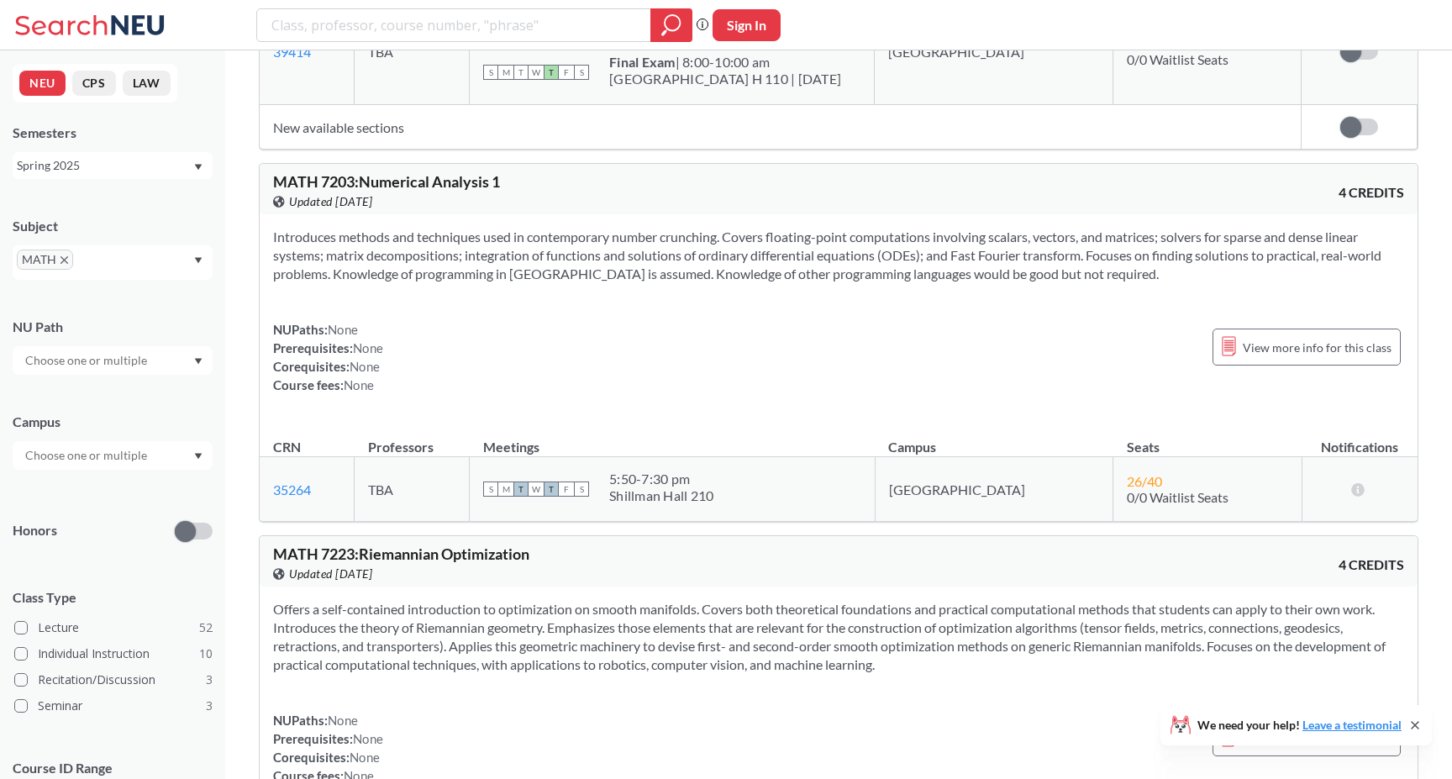
scroll to position [21126, 0]
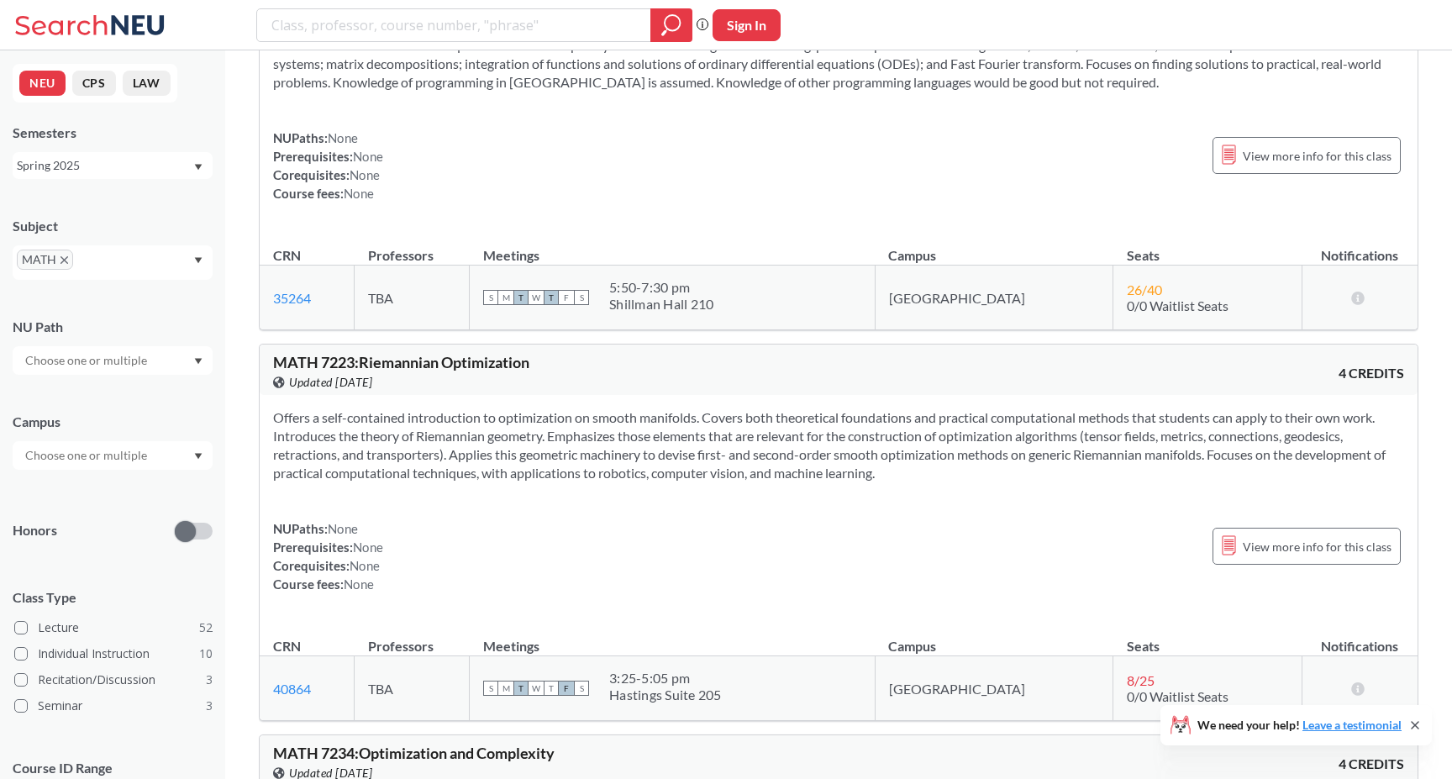
click at [886, 190] on div "NUPaths: None Prerequisites: None Corequisites: None Course fees: None View mor…" at bounding box center [838, 166] width 1131 height 74
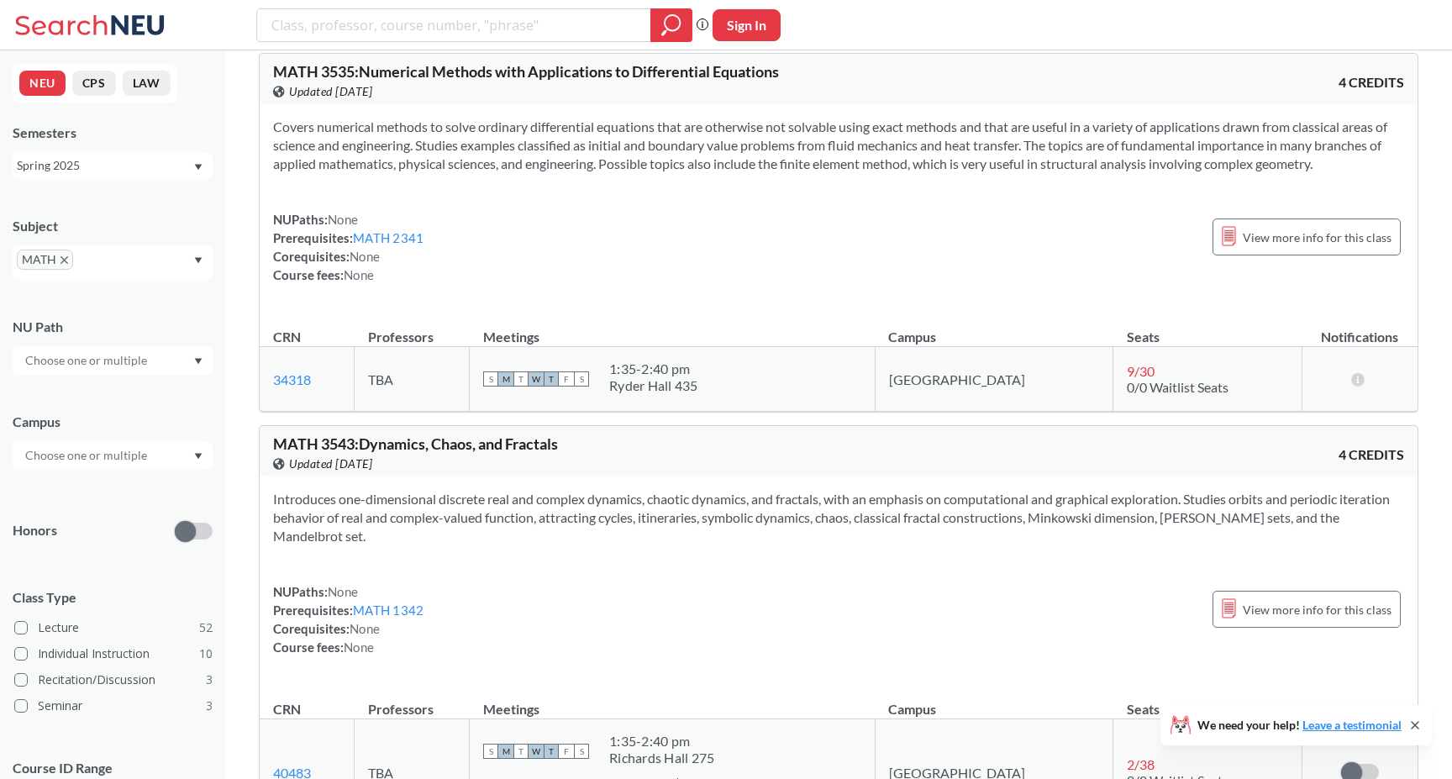
scroll to position [14922, 0]
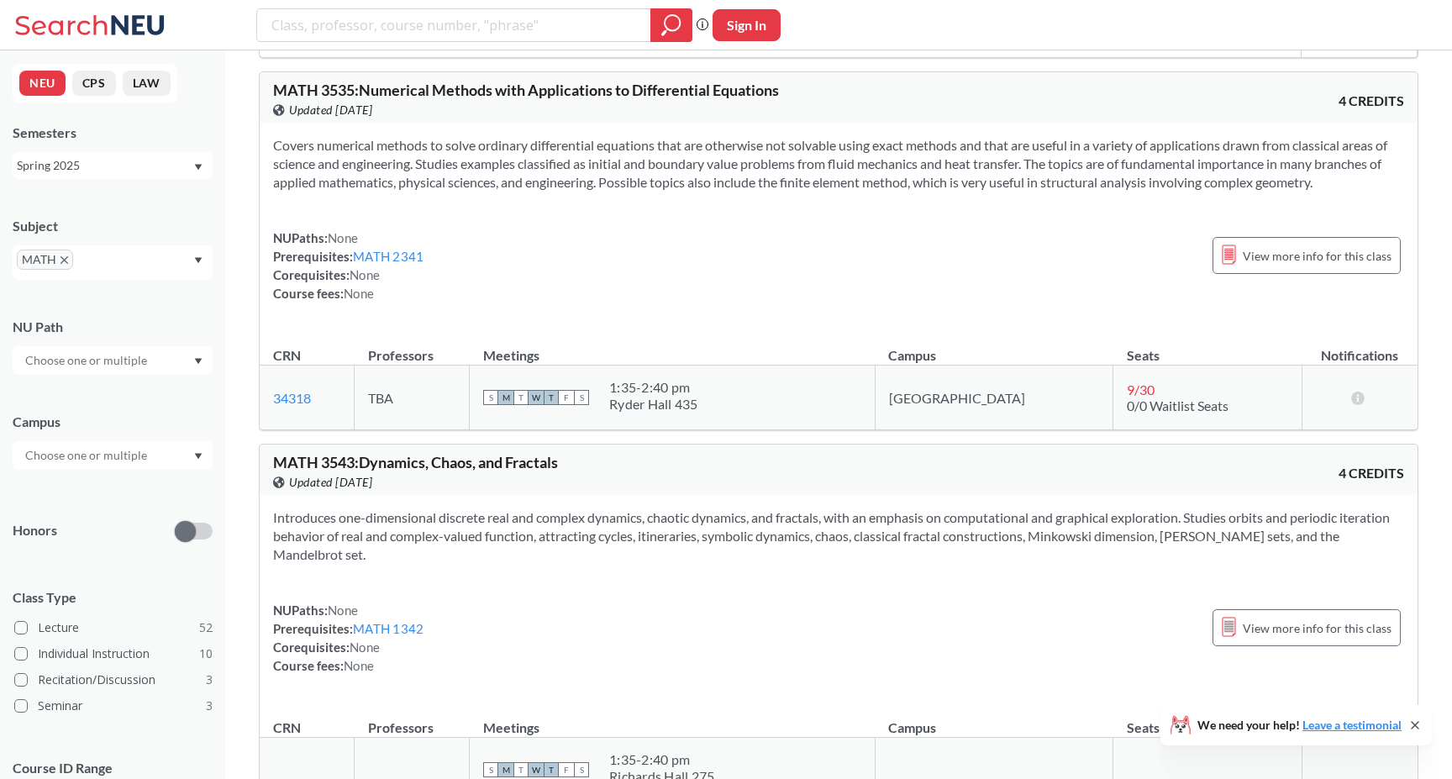
click at [817, 276] on div "NUPaths: None Prerequisites: MATH 2341 Corequisites: None Course fees: None Vie…" at bounding box center [838, 265] width 1131 height 74
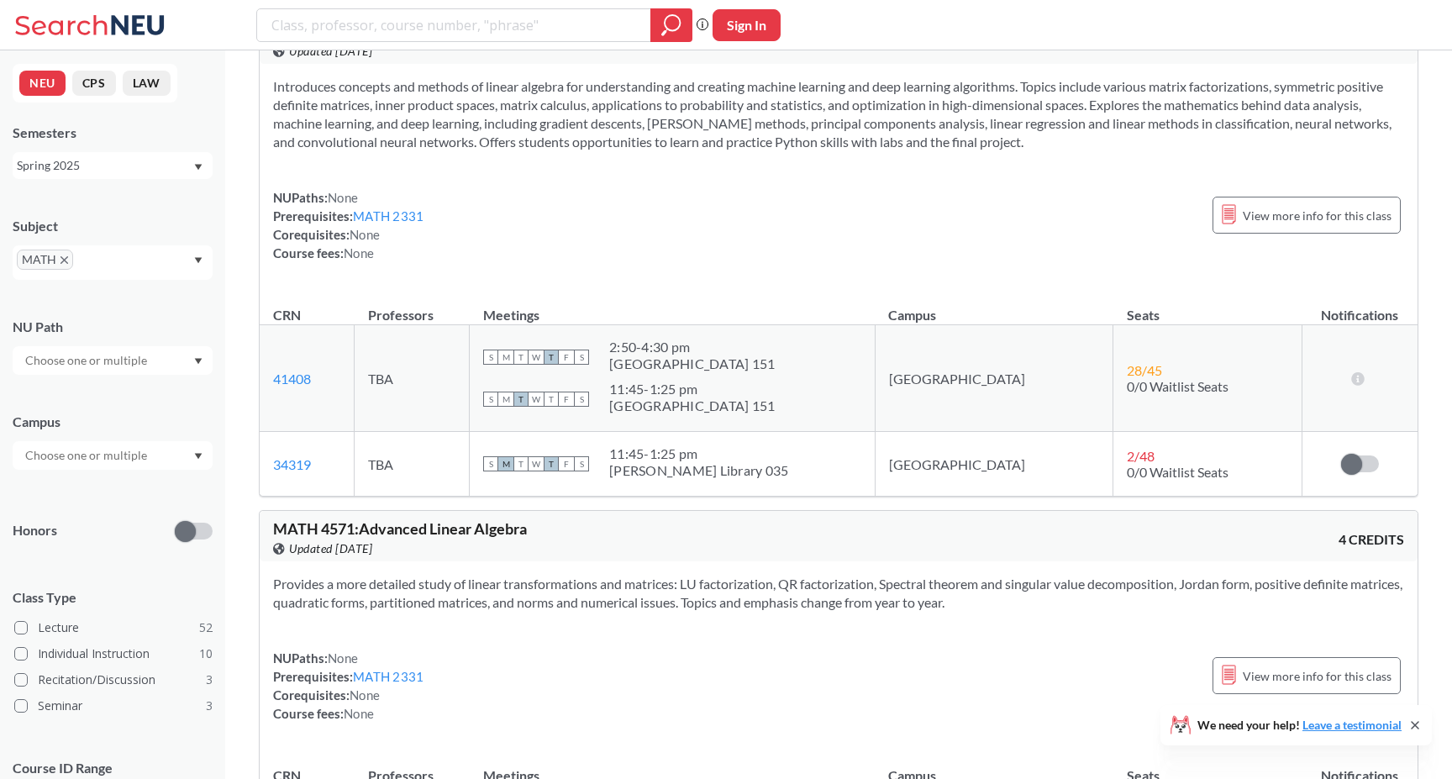
scroll to position [17719, 0]
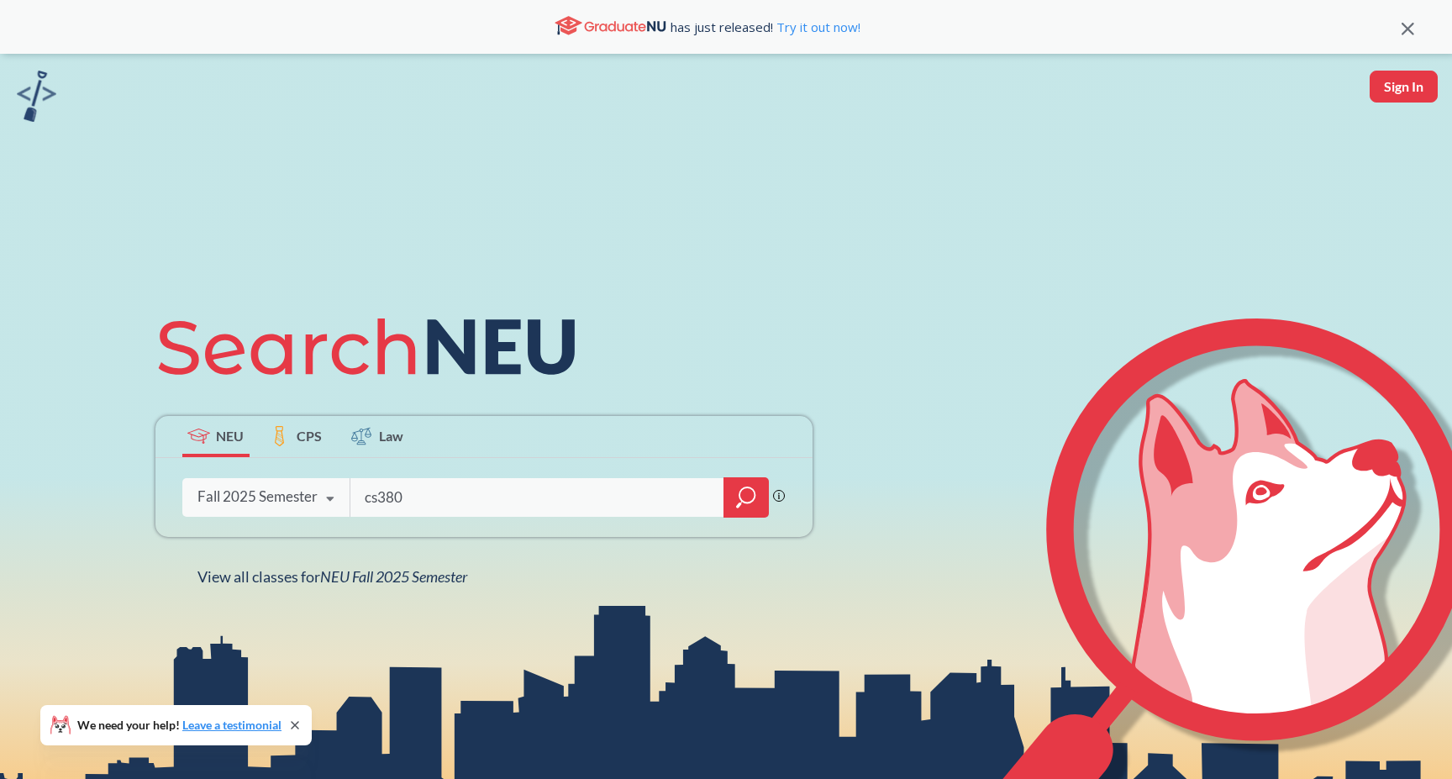
type input "cs3800"
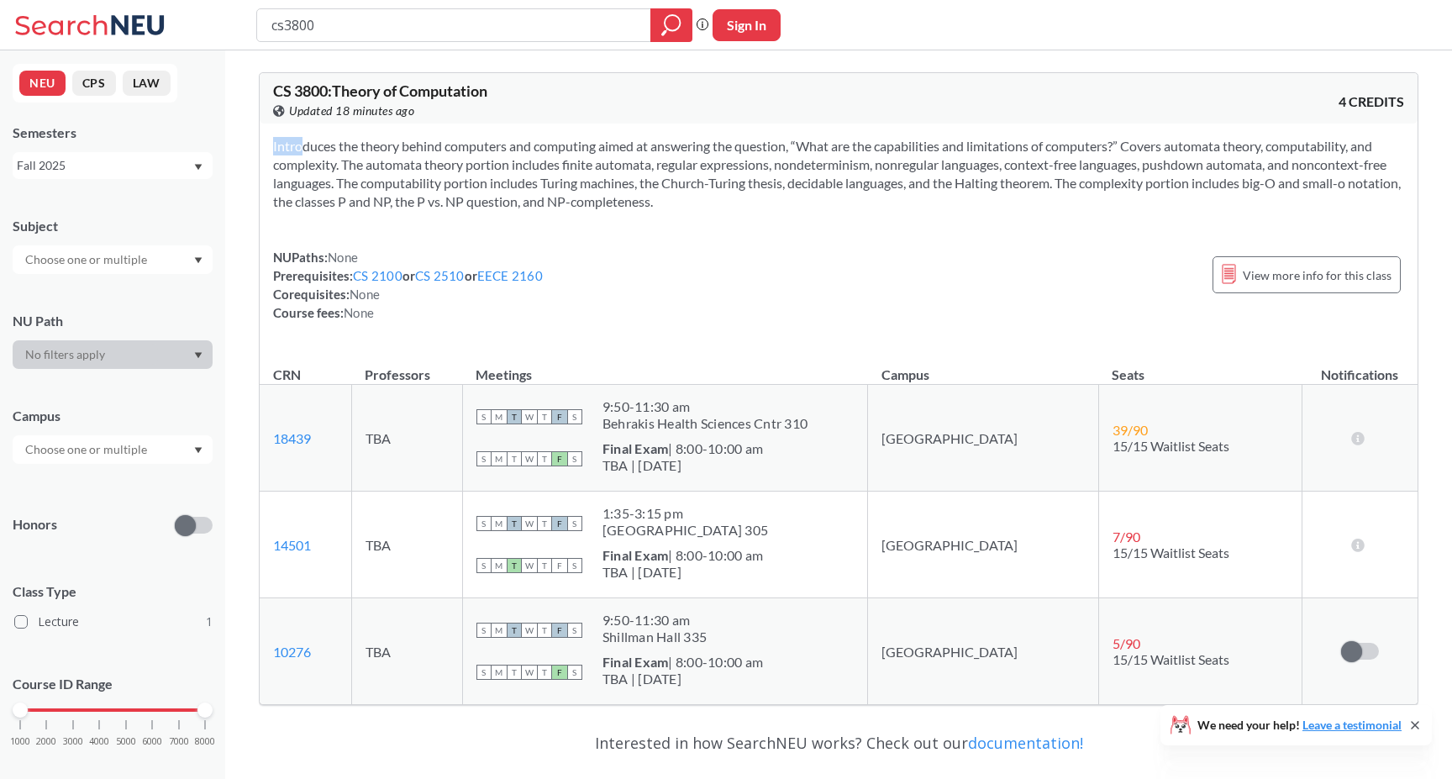
drag, startPoint x: 269, startPoint y: 141, endPoint x: 717, endPoint y: 214, distance: 454.5
click at [717, 214] on div "Introduces the theory behind computers and computing aimed at answering the que…" at bounding box center [839, 235] width 1158 height 225
copy section
click at [717, 214] on div "Introduces the theory behind computers and computing aimed at answering the que…" at bounding box center [839, 235] width 1158 height 225
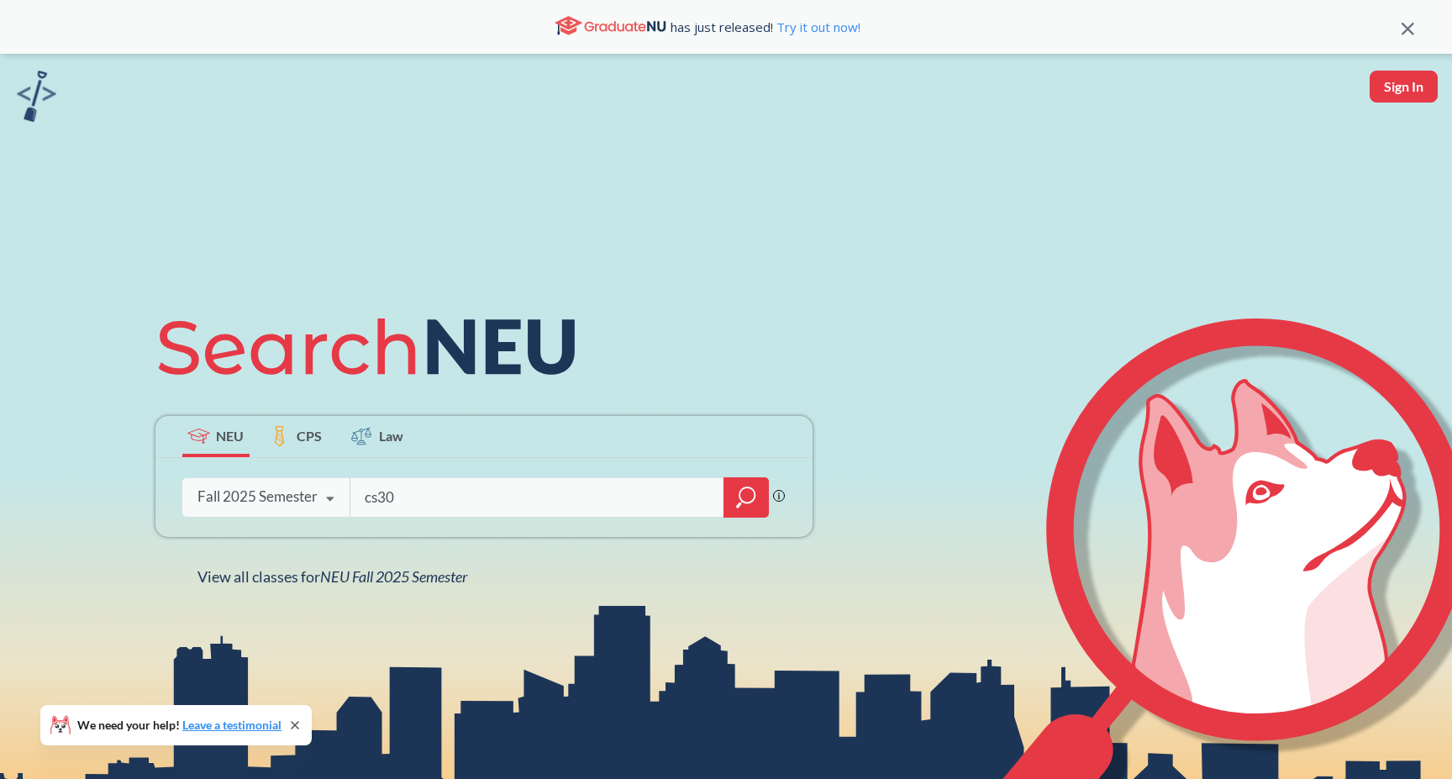
type input "cs300"
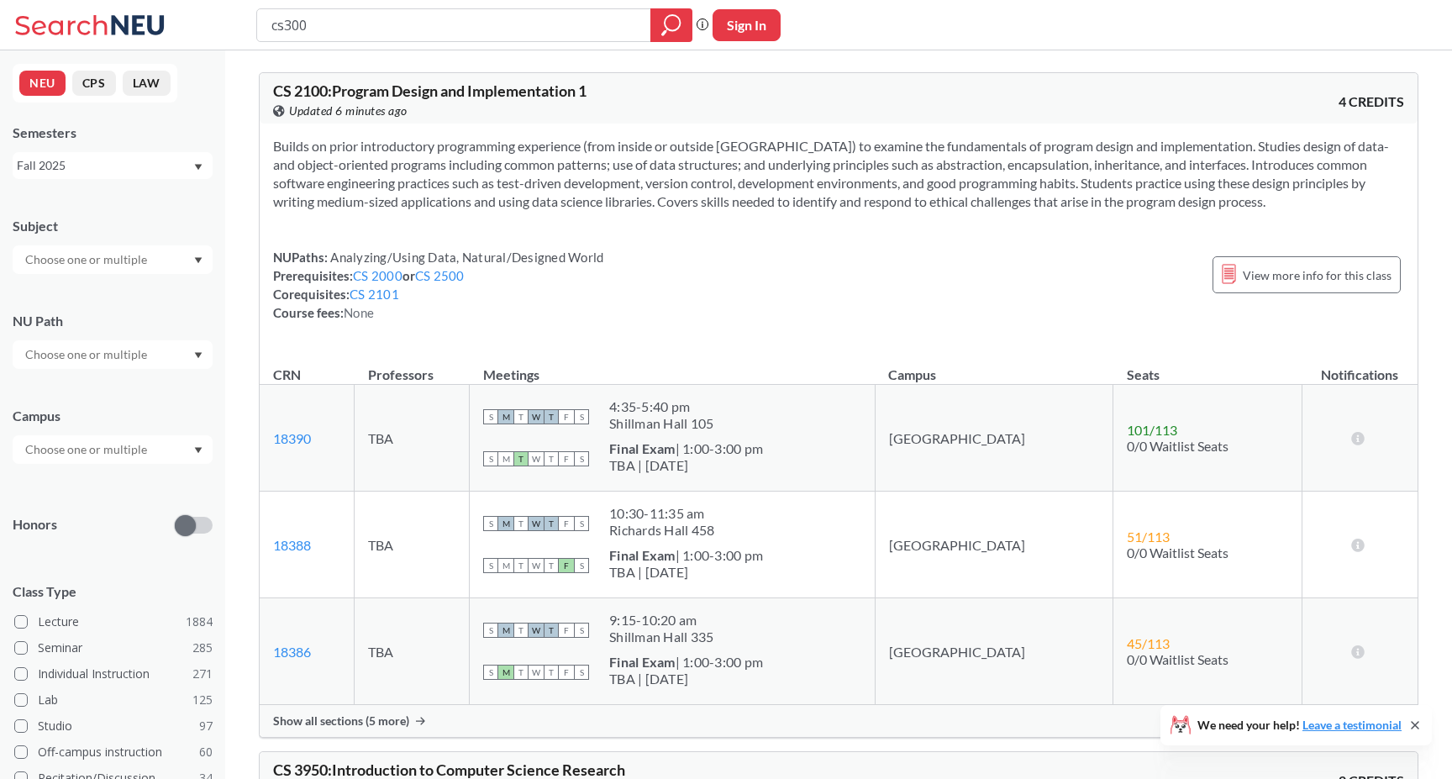
type input "cs3000"
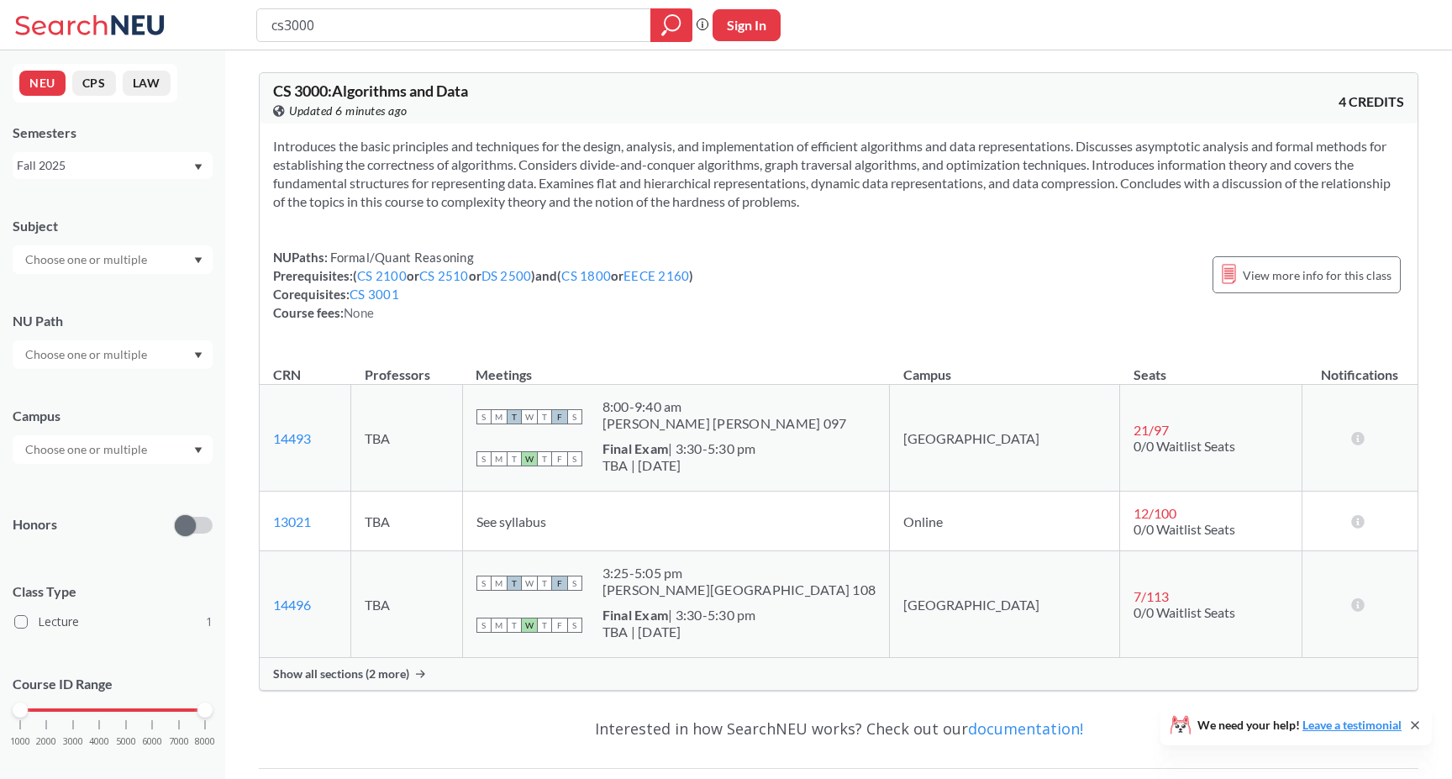
click at [551, 663] on div "Show all sections (2 more)" at bounding box center [839, 674] width 1158 height 32
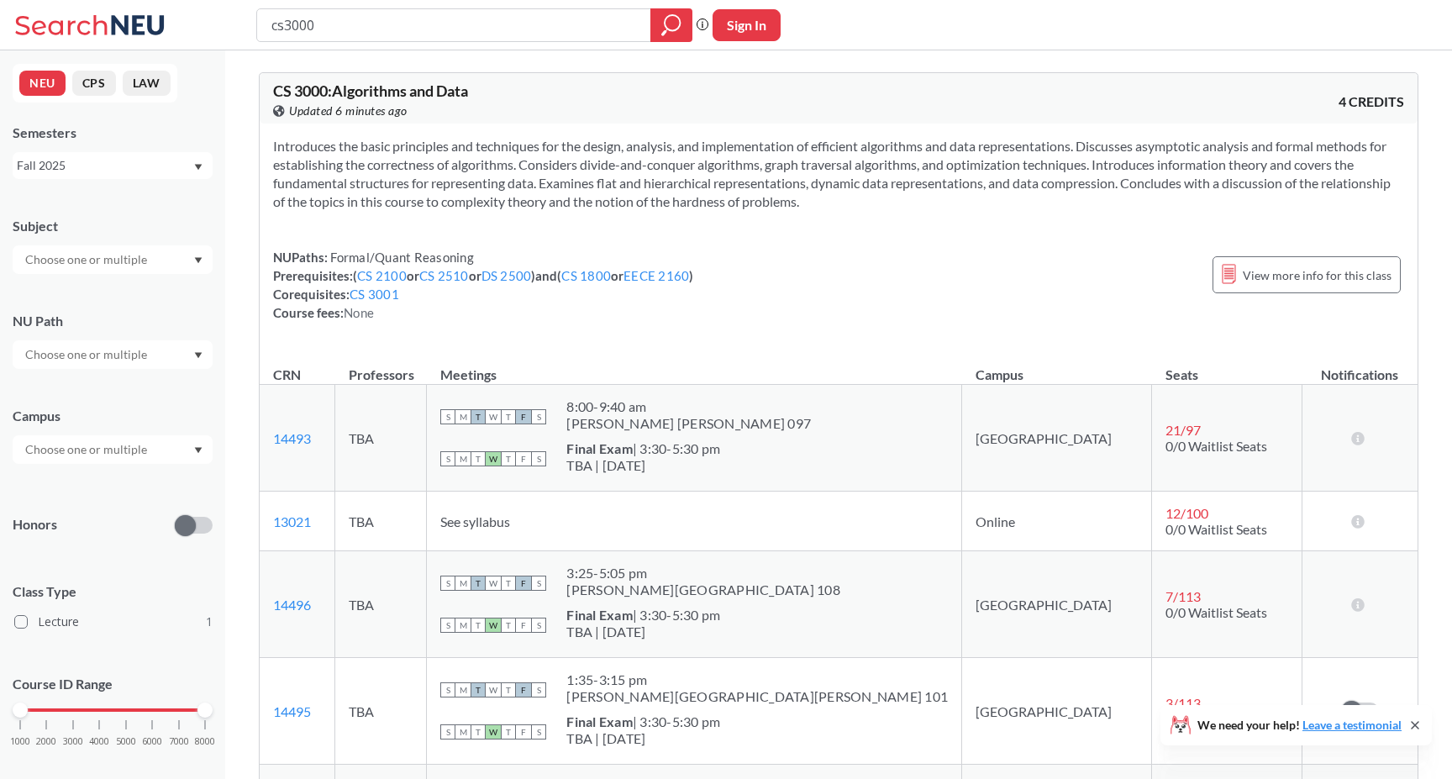
scroll to position [264, 0]
